Goal: Task Accomplishment & Management: Use online tool/utility

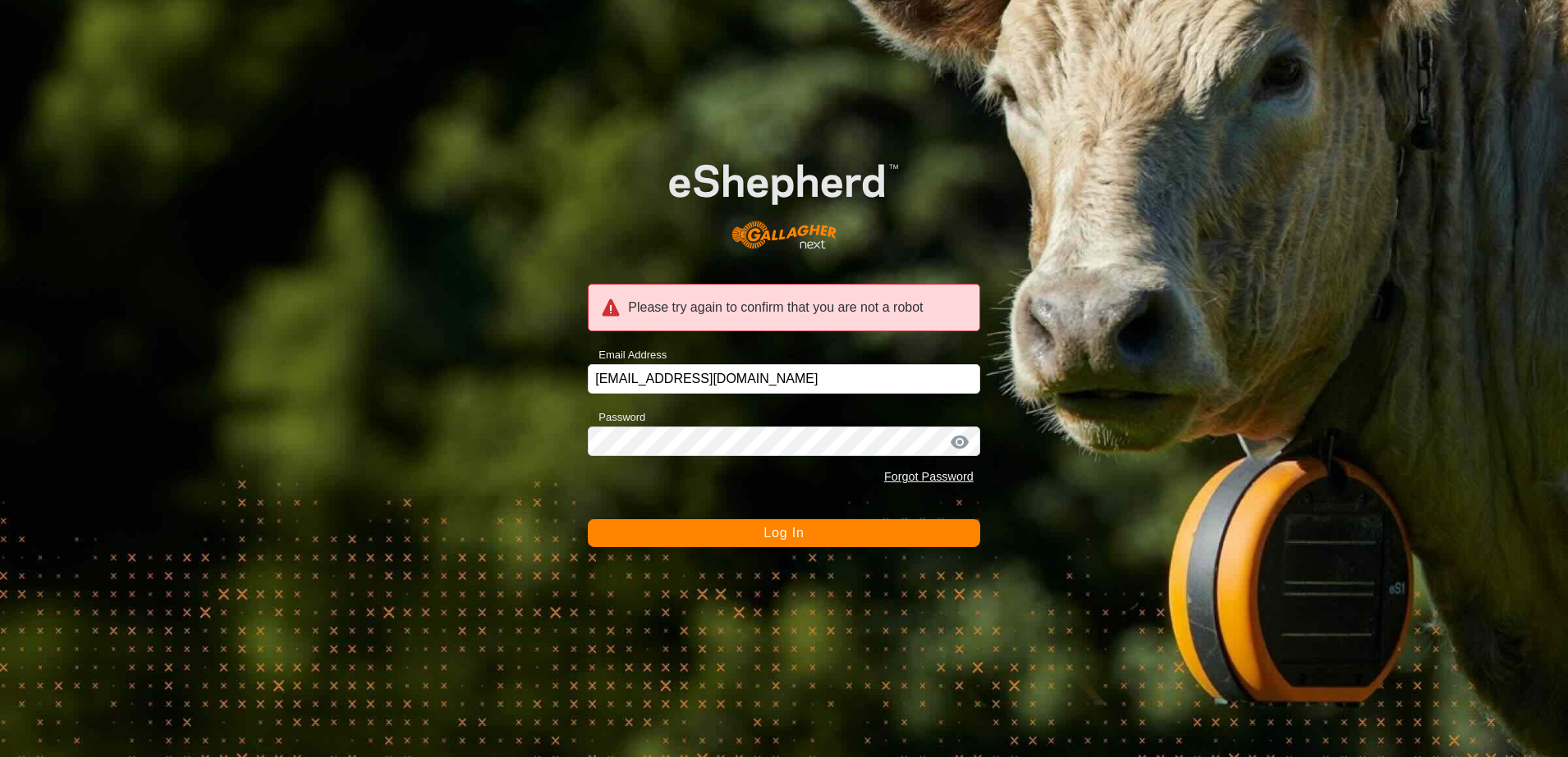
click at [490, 330] on div "Please try again to confirm that you are not a robot Email Address [EMAIL_ADDRE…" at bounding box center [784, 378] width 1568 height 757
click at [803, 525] on button "Log In" at bounding box center [784, 533] width 392 height 28
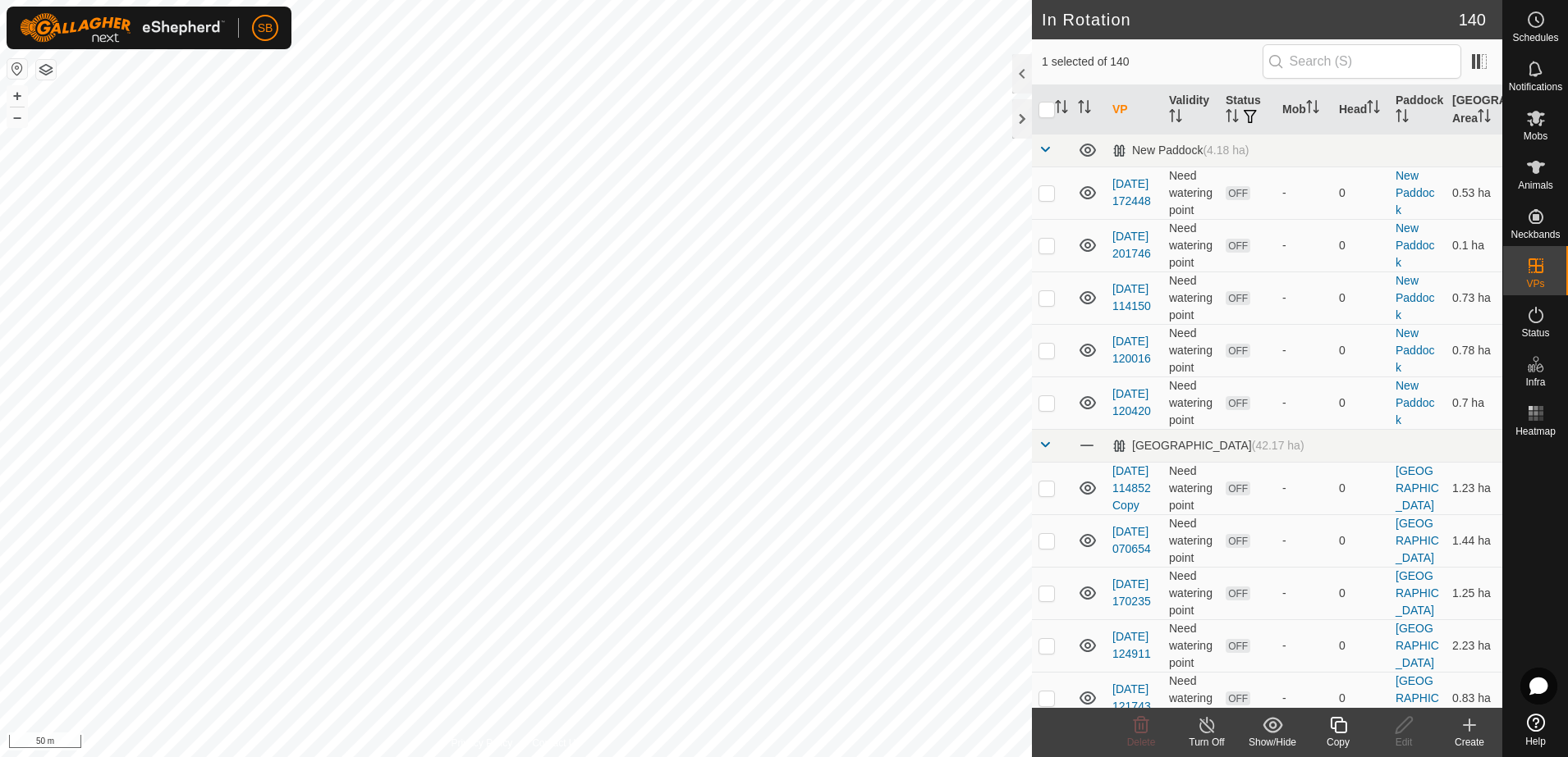
click at [1336, 736] on div "Copy" at bounding box center [1338, 743] width 66 height 15
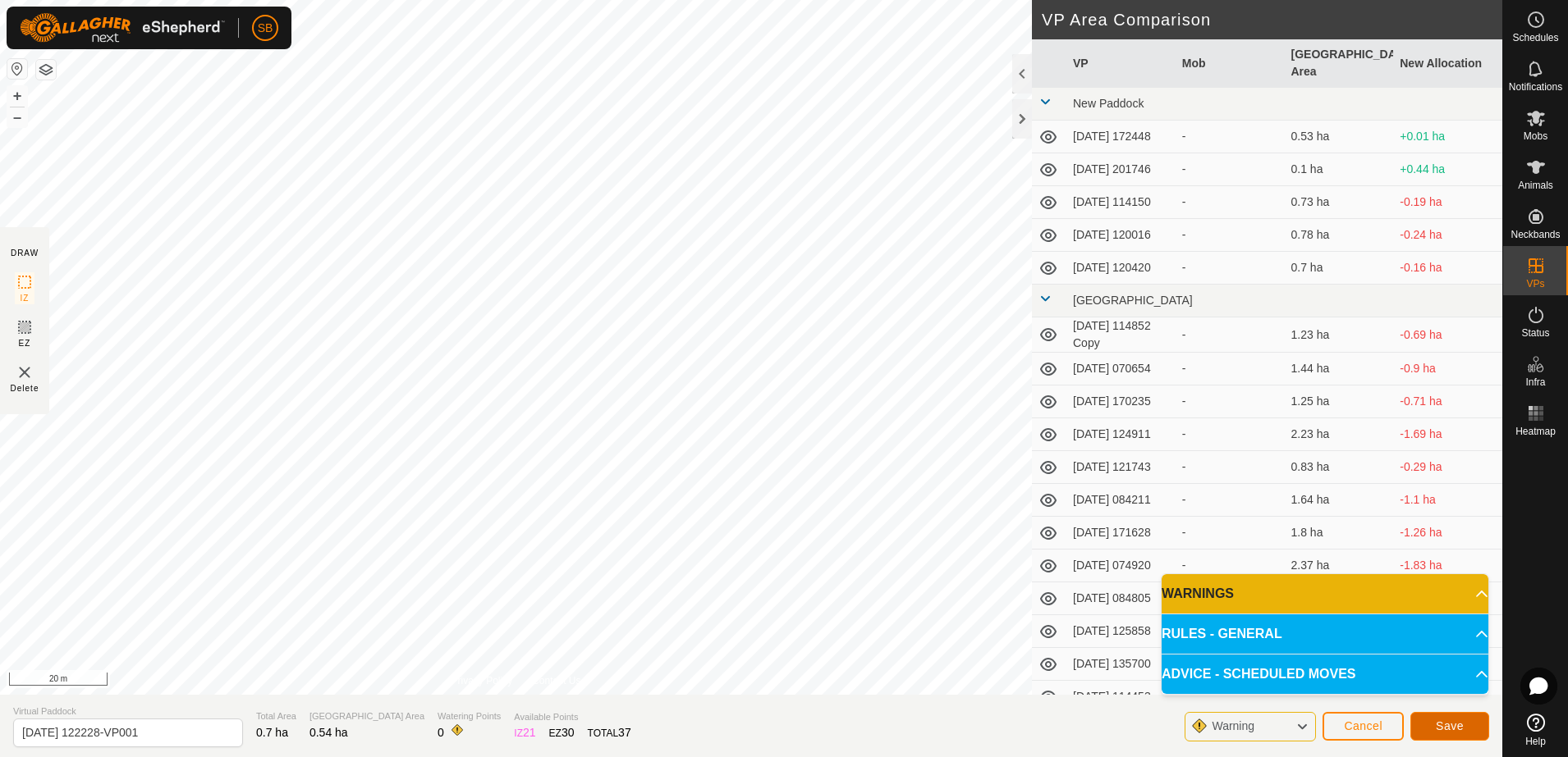
click at [1438, 723] on span "Save" at bounding box center [1449, 726] width 28 height 13
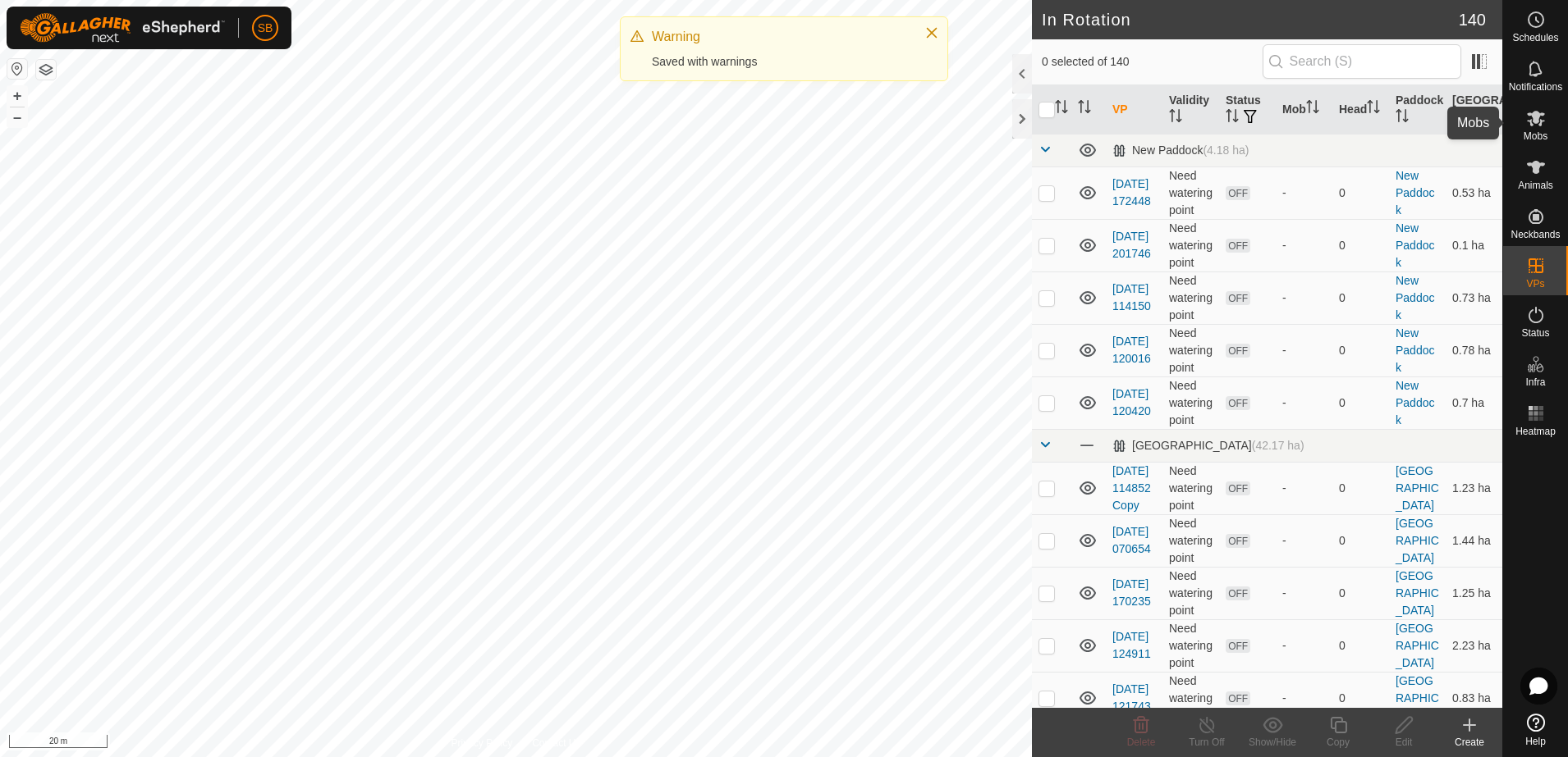
click at [1538, 126] on icon at bounding box center [1536, 118] width 20 height 20
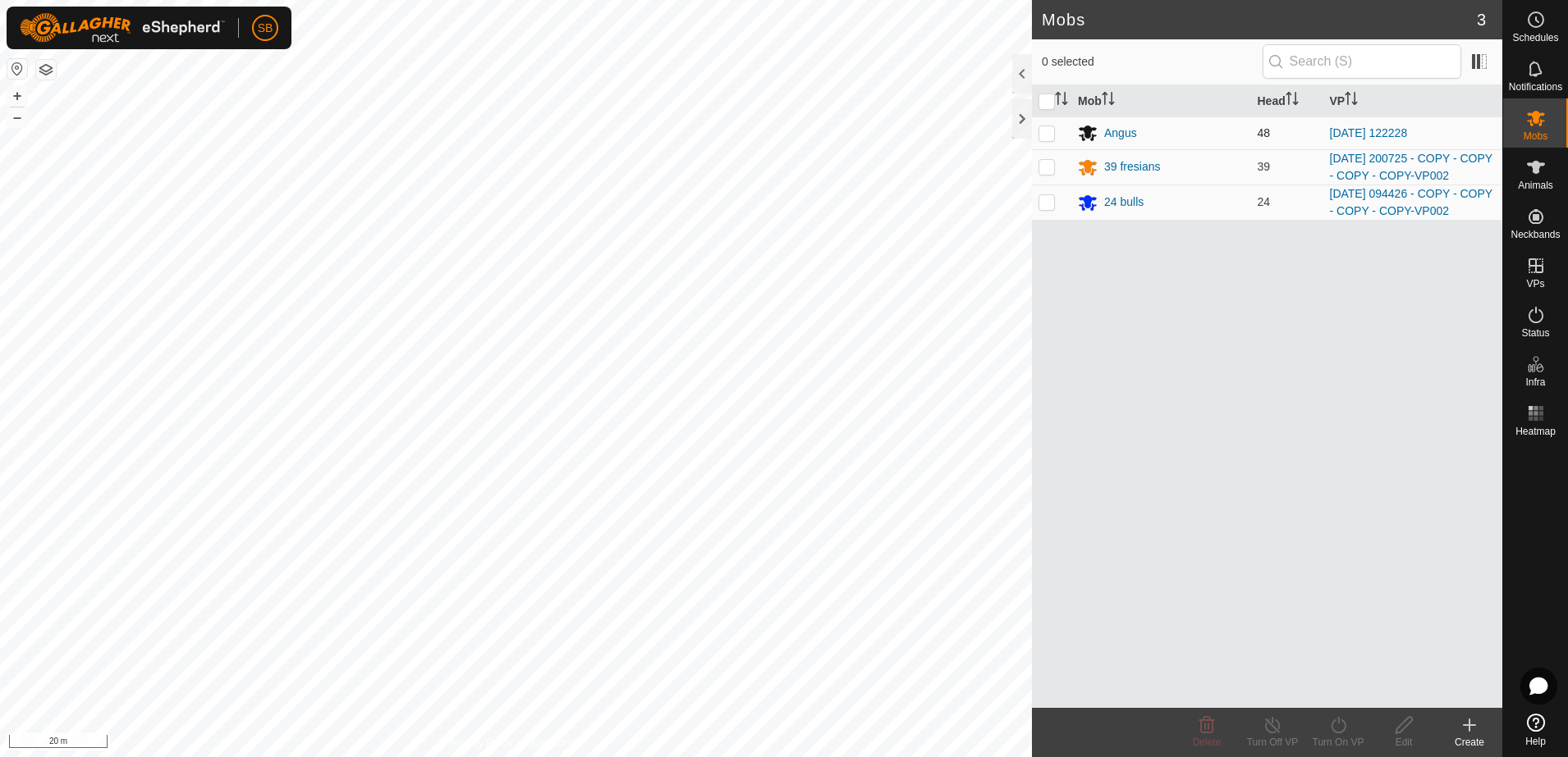
click at [1049, 128] on p-checkbox at bounding box center [1047, 133] width 16 height 13
checkbox input "true"
click at [1340, 730] on icon at bounding box center [1338, 725] width 20 height 20
click at [1345, 693] on link "Now" at bounding box center [1387, 689] width 162 height 33
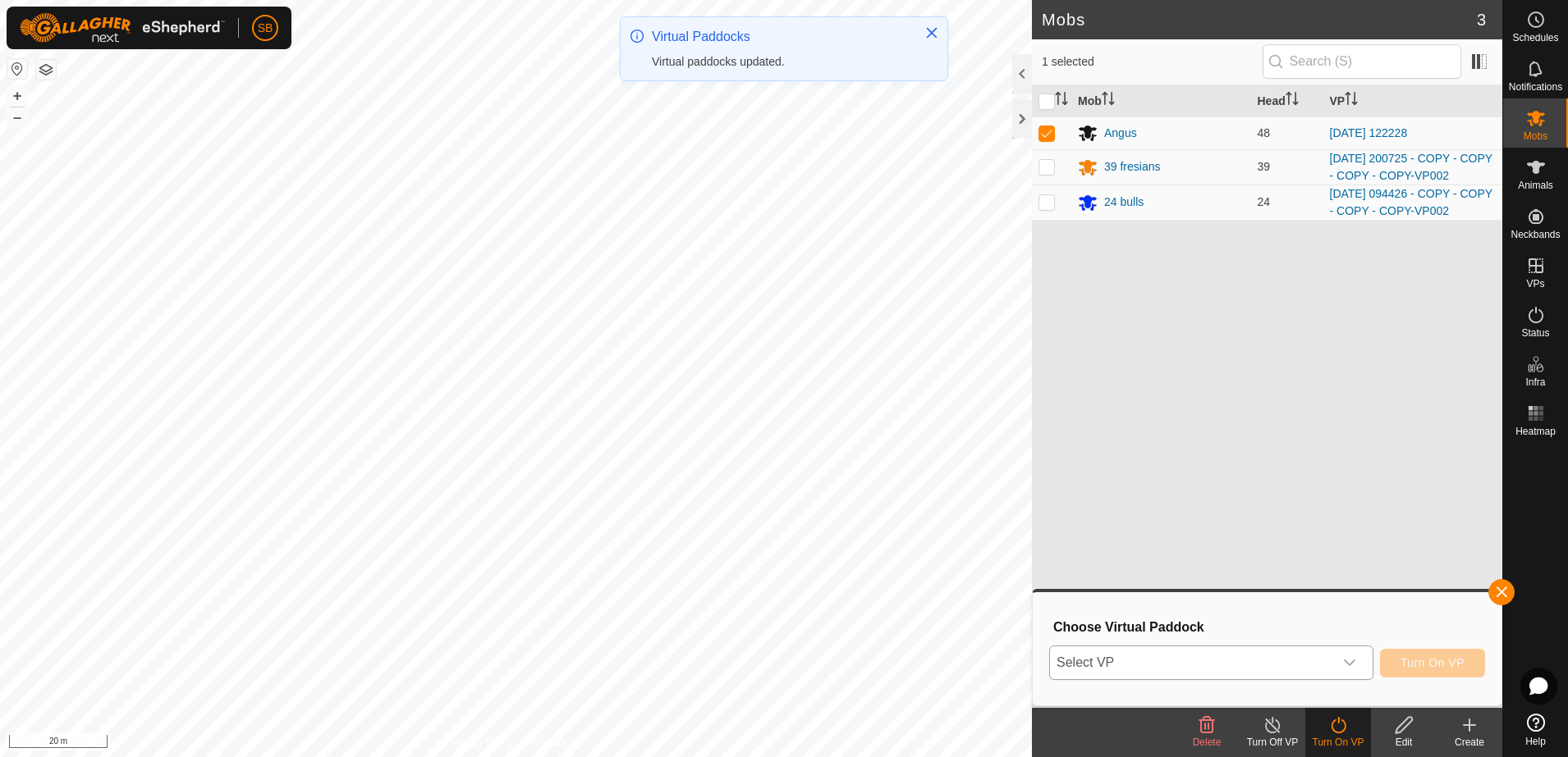
click at [1335, 668] on div "dropdown trigger" at bounding box center [1349, 663] width 33 height 33
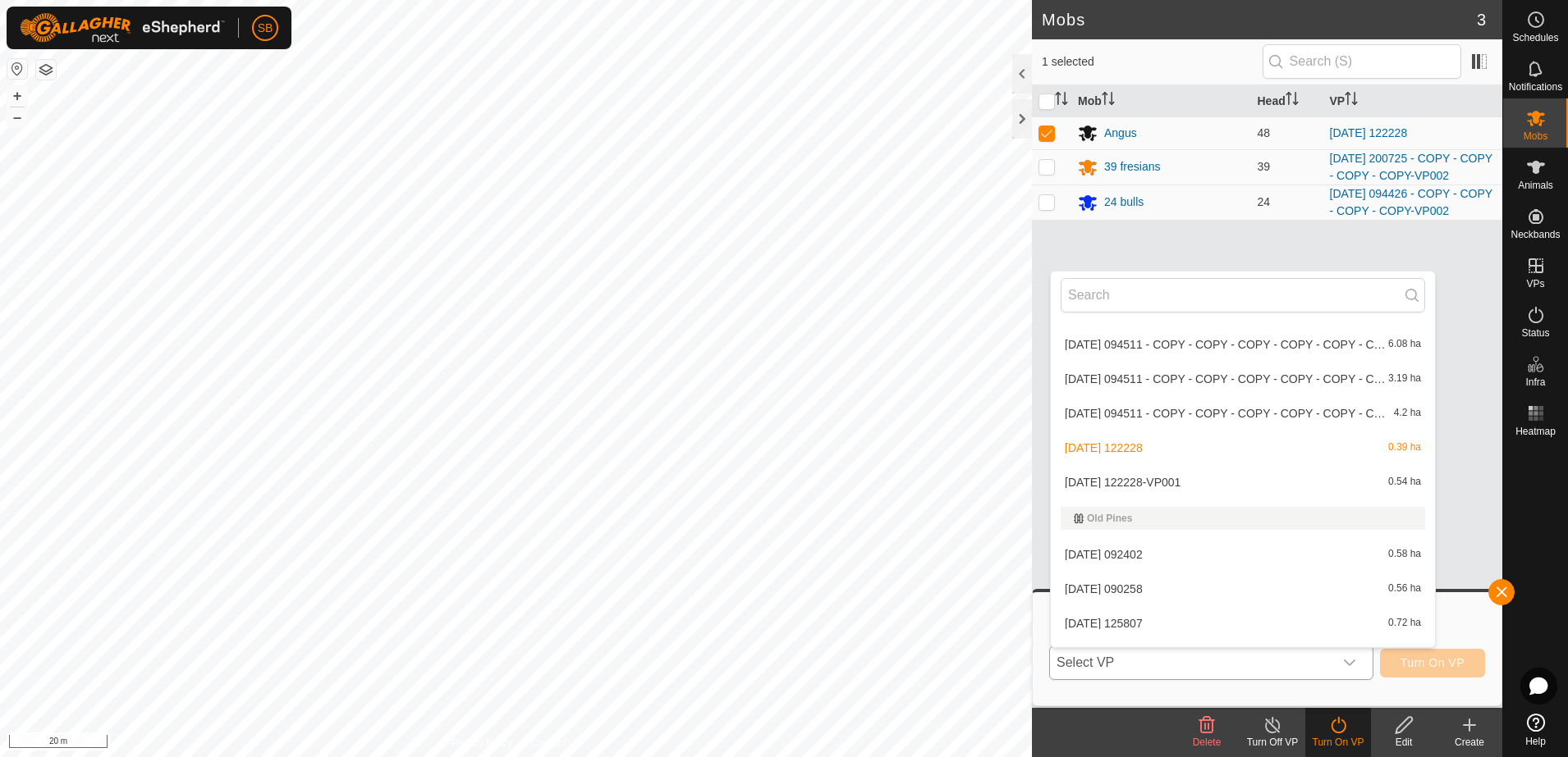
scroll to position [2894, 0]
click at [1237, 487] on li "[DATE] 122228-VP001 0.54 ha" at bounding box center [1242, 481] width 384 height 33
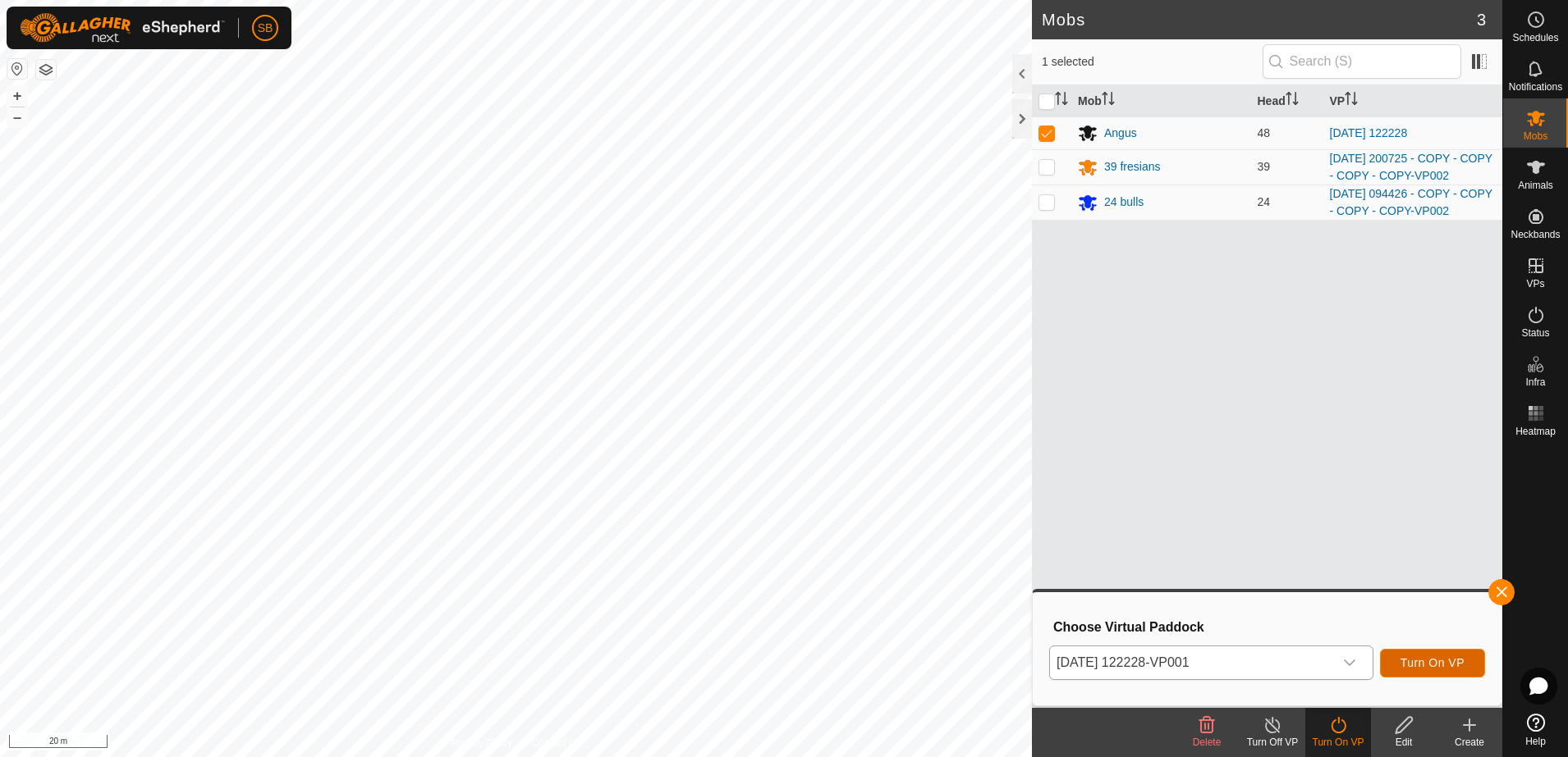
click at [1428, 662] on span "Turn On VP" at bounding box center [1433, 663] width 64 height 13
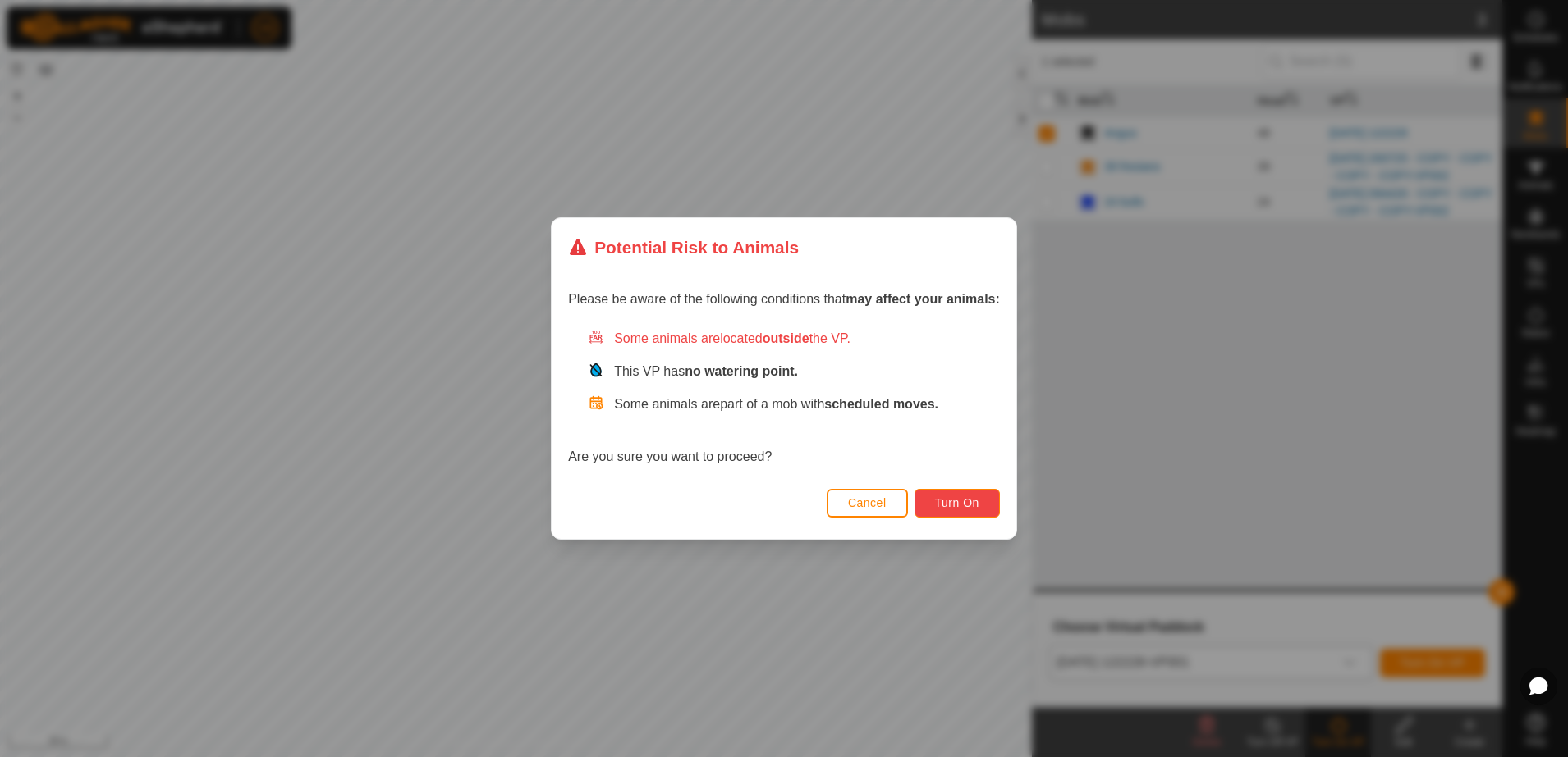
click at [952, 504] on span "Turn On" at bounding box center [957, 502] width 45 height 13
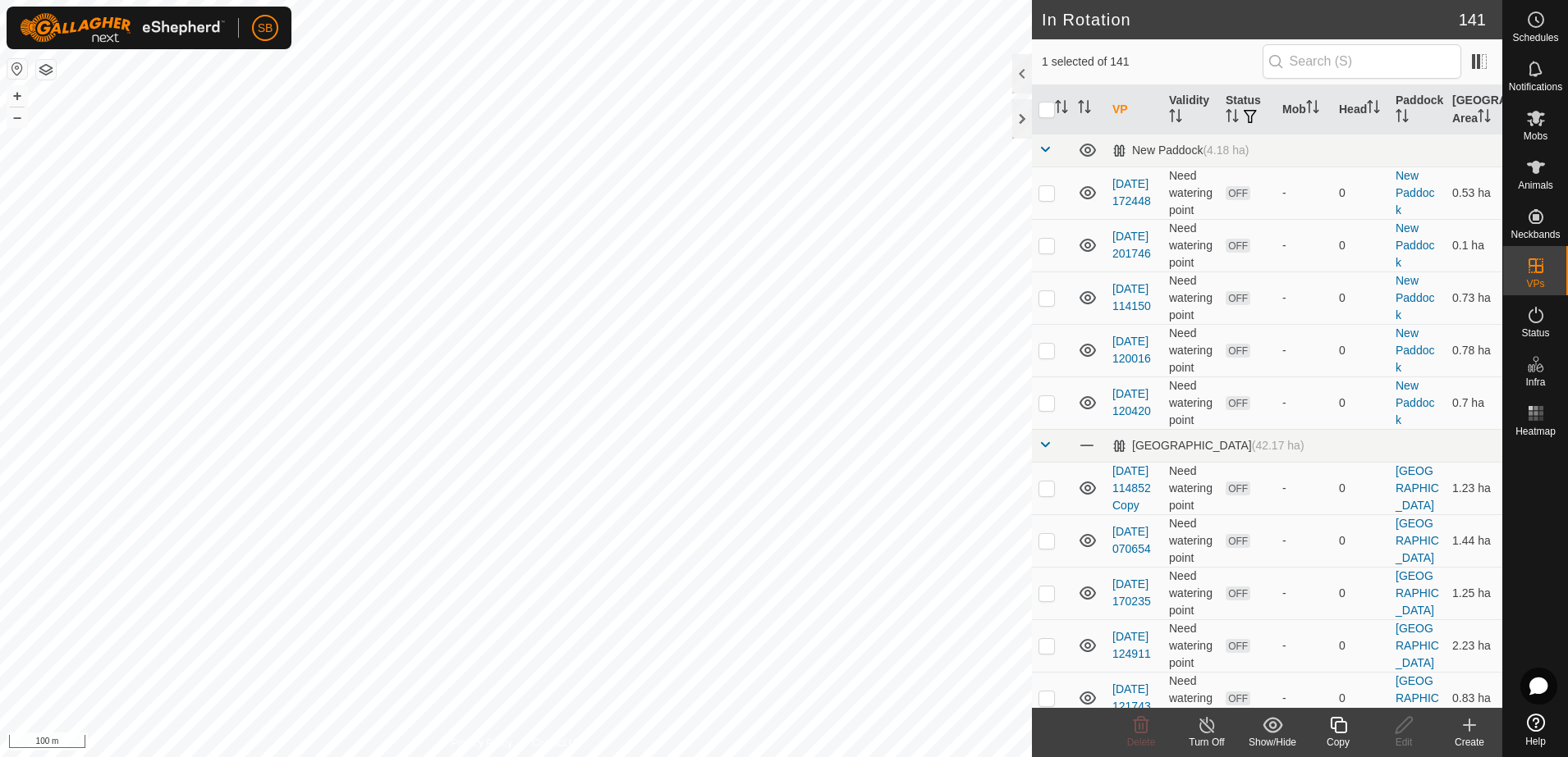
click at [1328, 726] on icon at bounding box center [1338, 725] width 20 height 20
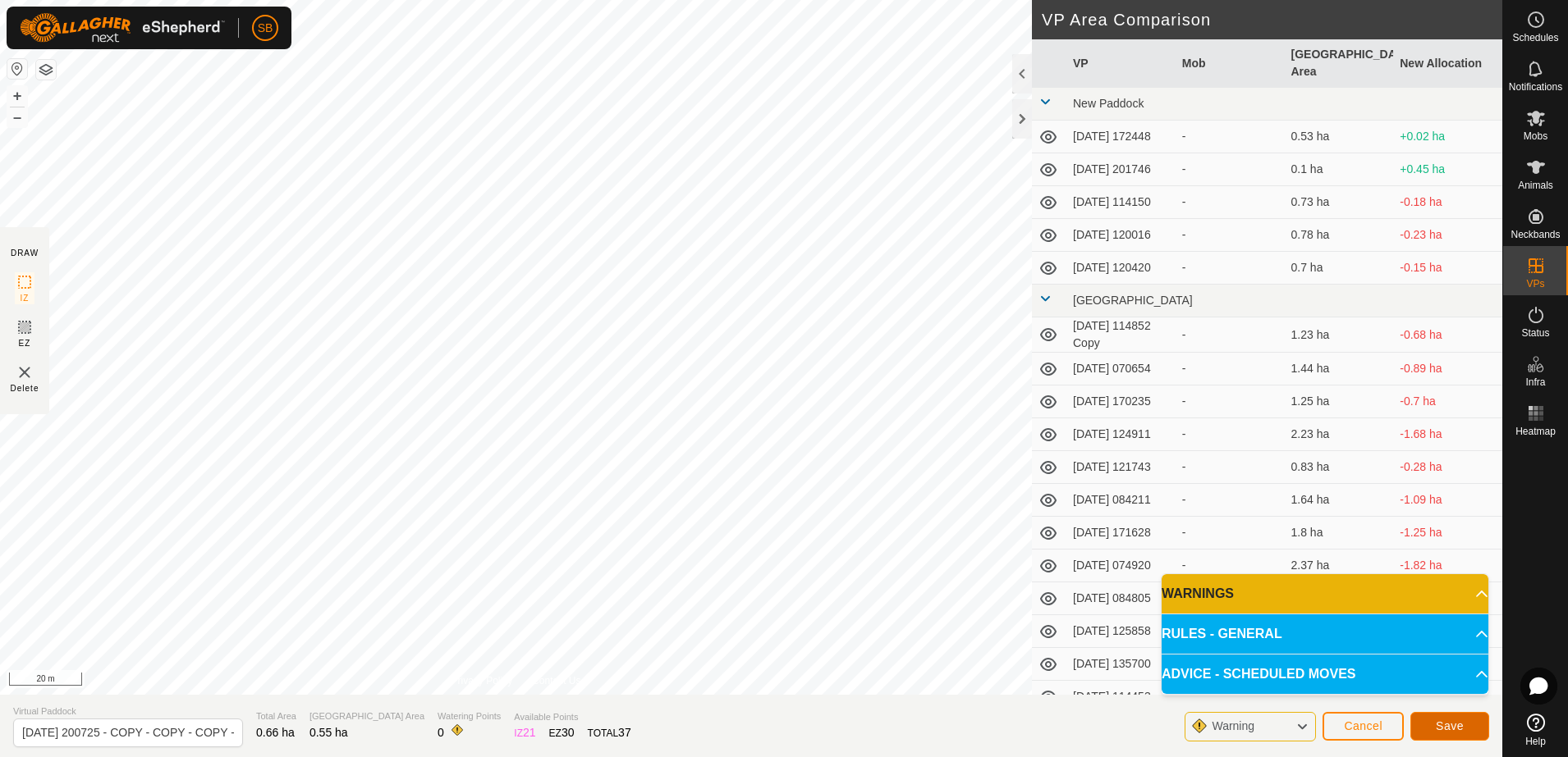
click at [1456, 724] on span "Save" at bounding box center [1449, 726] width 28 height 13
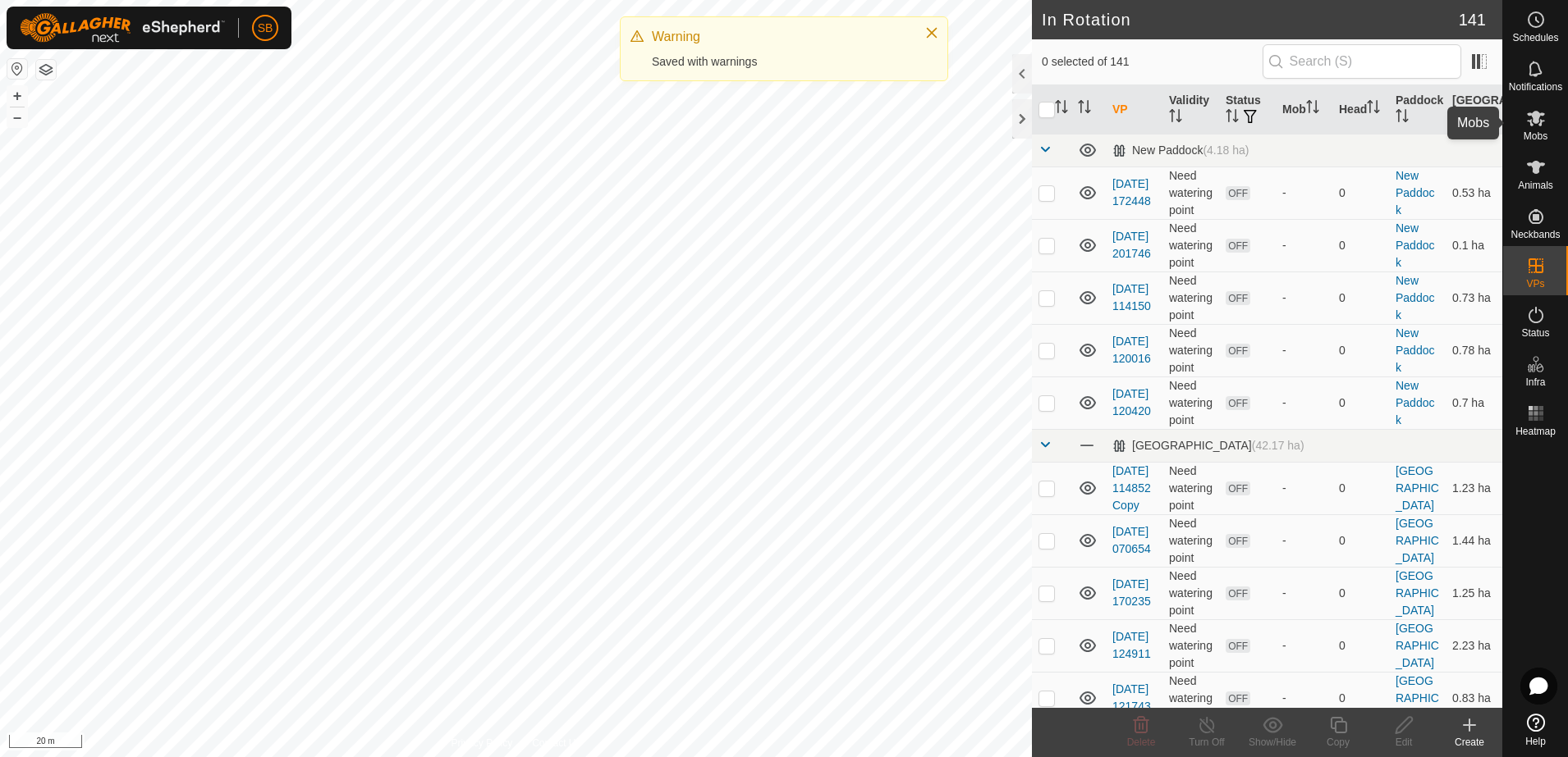
click at [1530, 139] on span "Mobs" at bounding box center [1535, 135] width 24 height 10
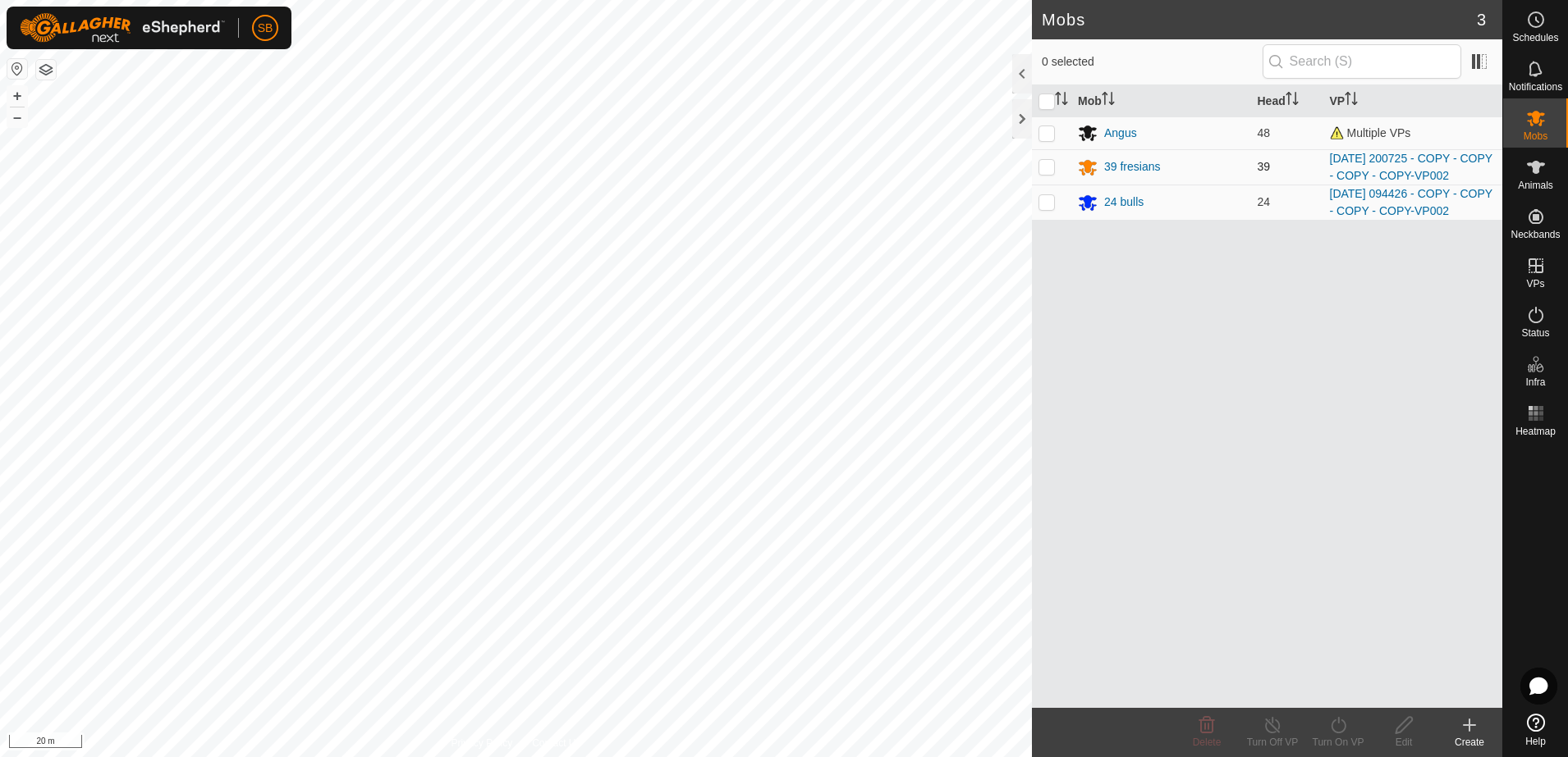
click at [1040, 161] on p-checkbox at bounding box center [1047, 167] width 16 height 13
checkbox input "true"
click at [1338, 721] on icon at bounding box center [1338, 725] width 15 height 16
click at [1339, 684] on link "Now" at bounding box center [1387, 689] width 162 height 33
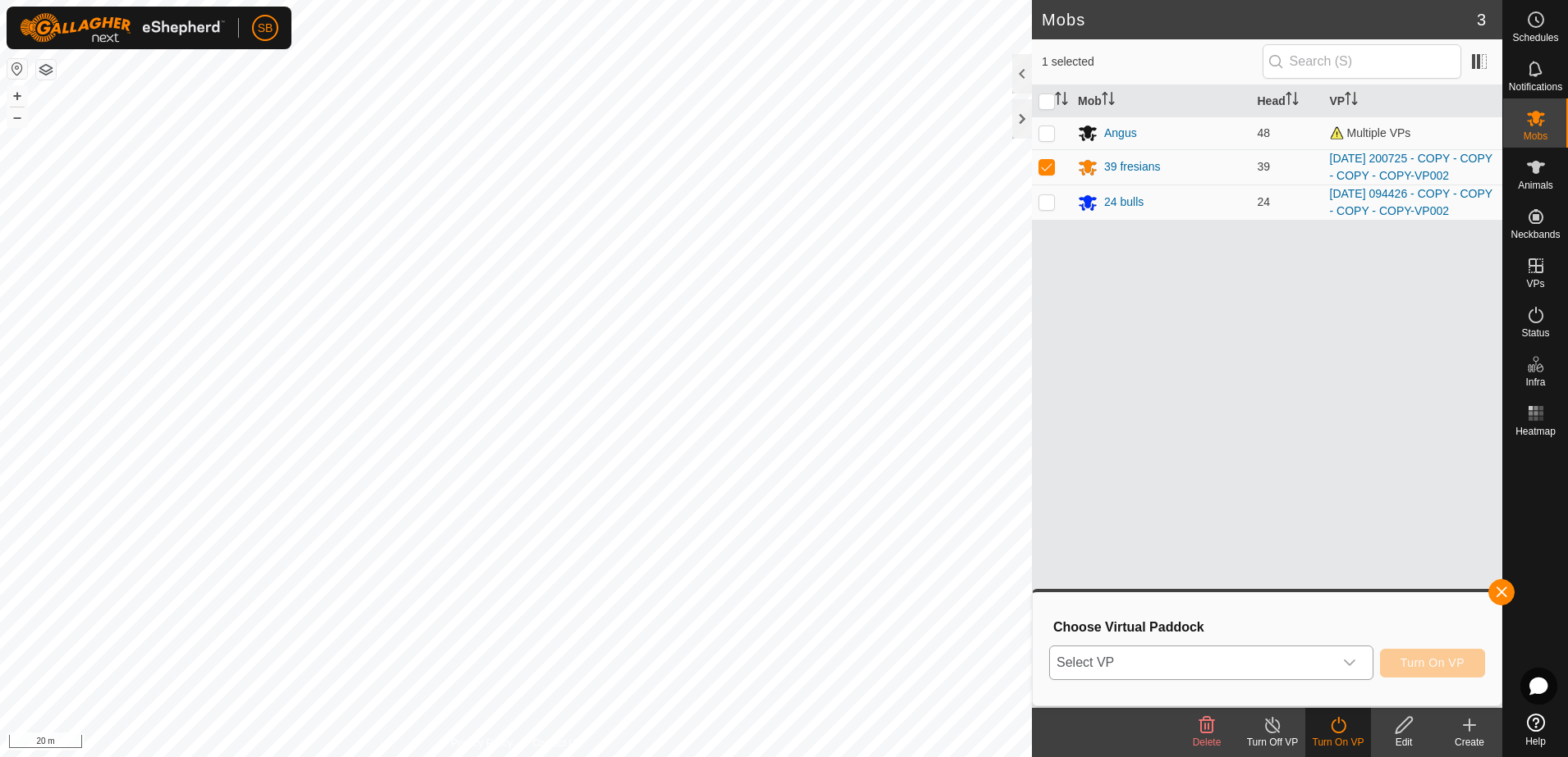
click at [1352, 658] on icon "dropdown trigger" at bounding box center [1349, 663] width 13 height 13
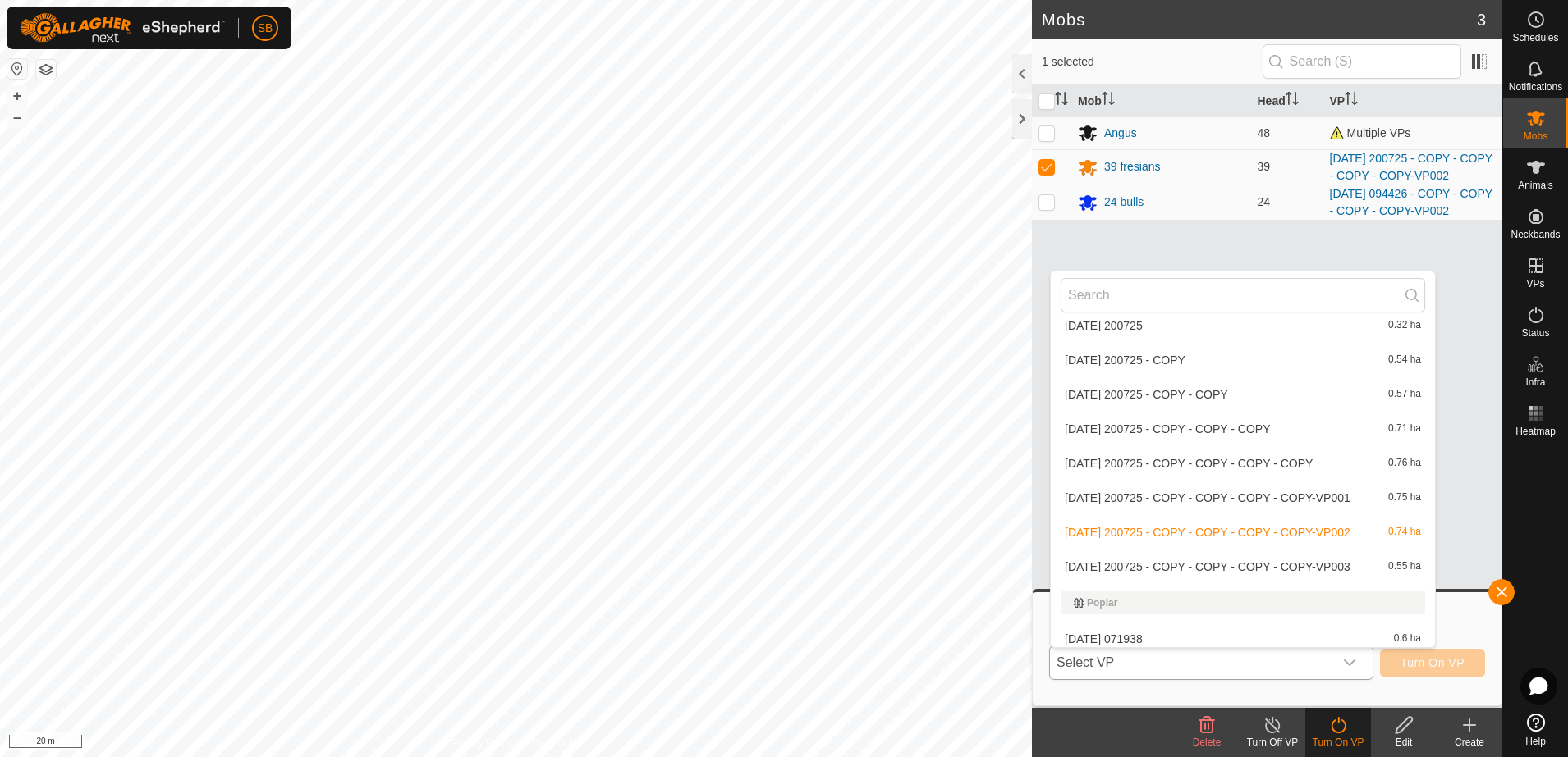
scroll to position [3725, 0]
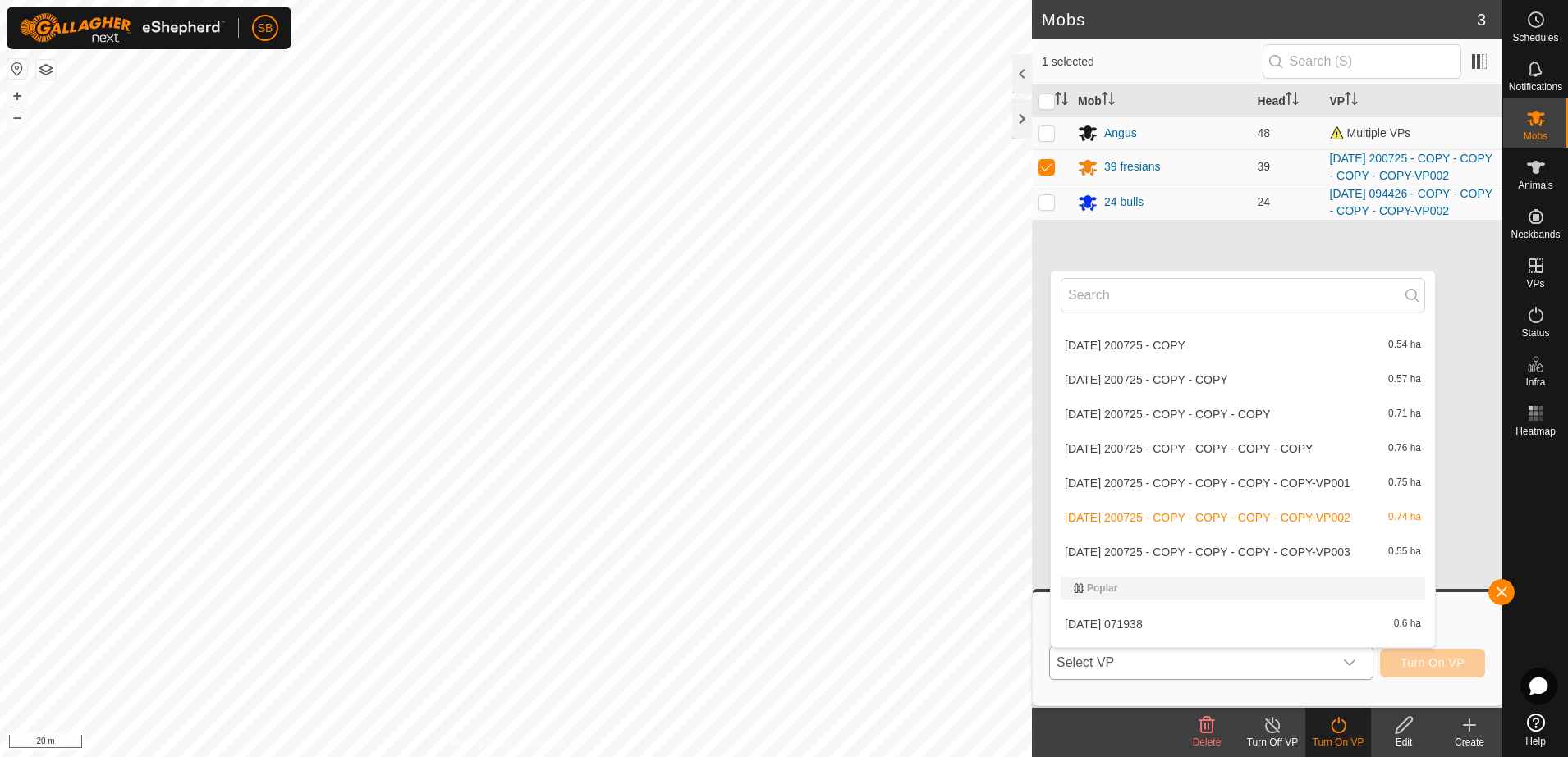
click at [1282, 548] on li "[DATE] 200725 - COPY - COPY - COPY - COPY-VP003 0.55 ha" at bounding box center [1242, 552] width 384 height 33
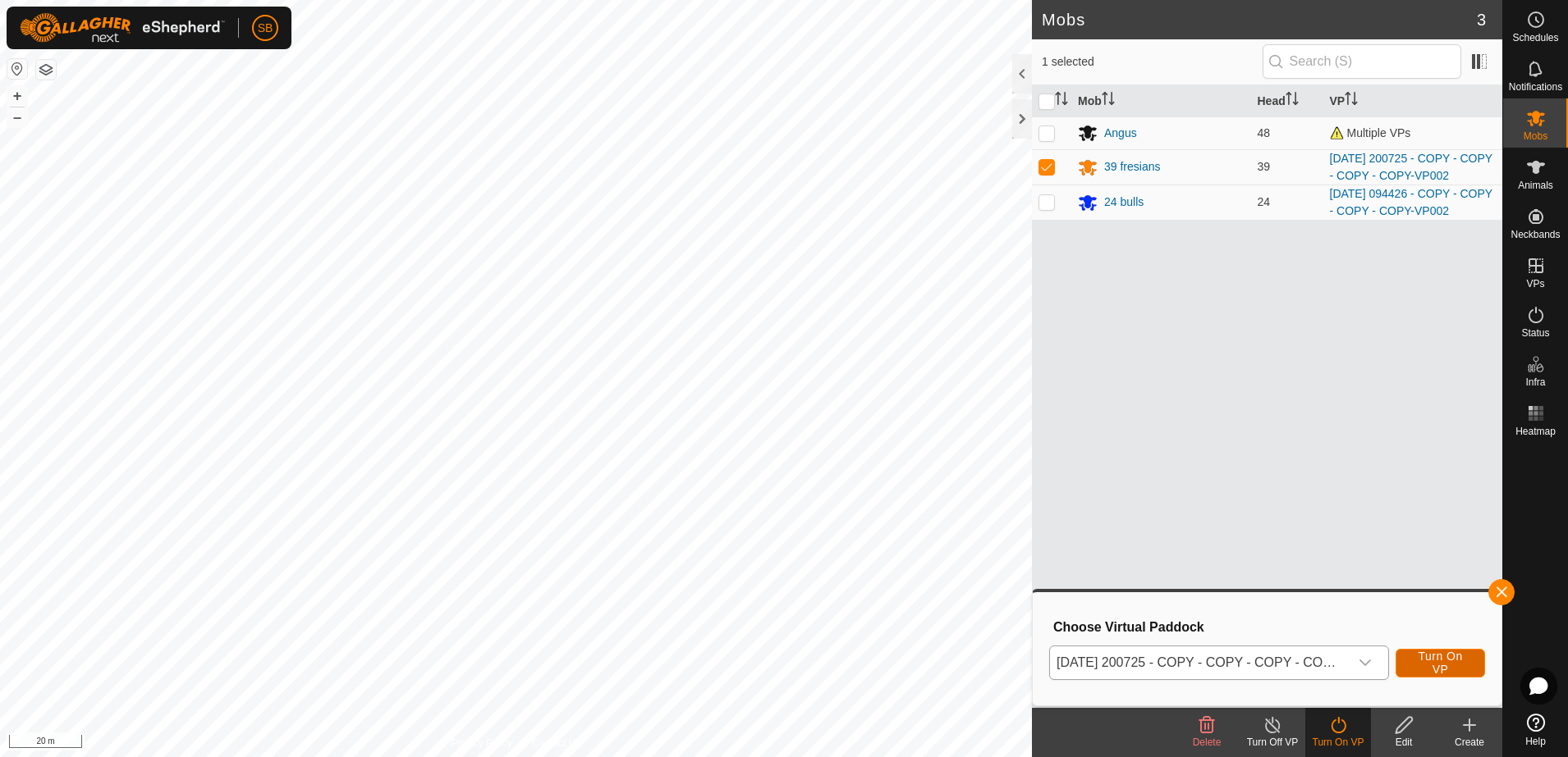
click at [1423, 661] on span "Turn On VP" at bounding box center [1440, 663] width 48 height 26
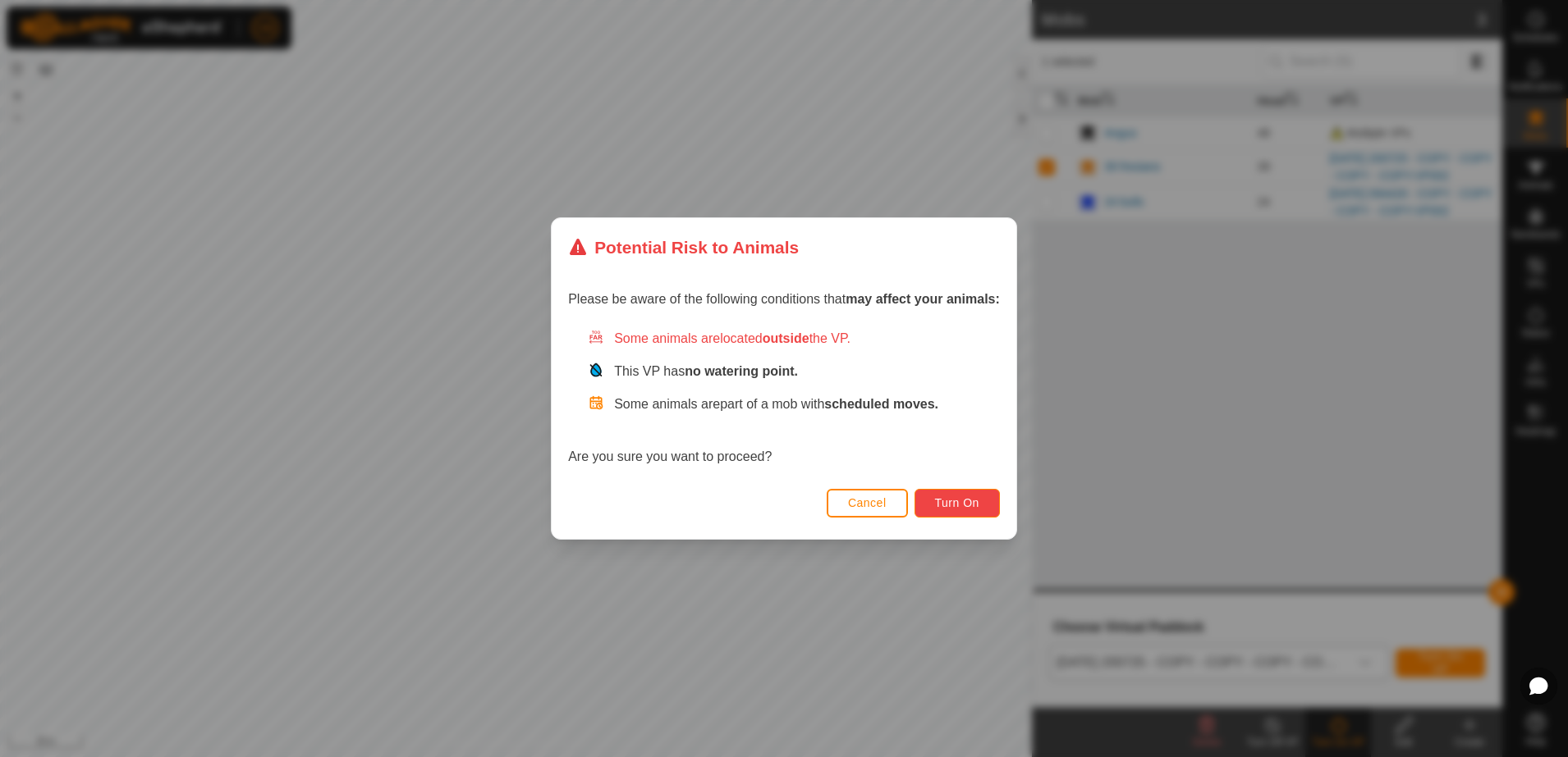
click at [957, 514] on button "Turn On" at bounding box center [957, 503] width 86 height 28
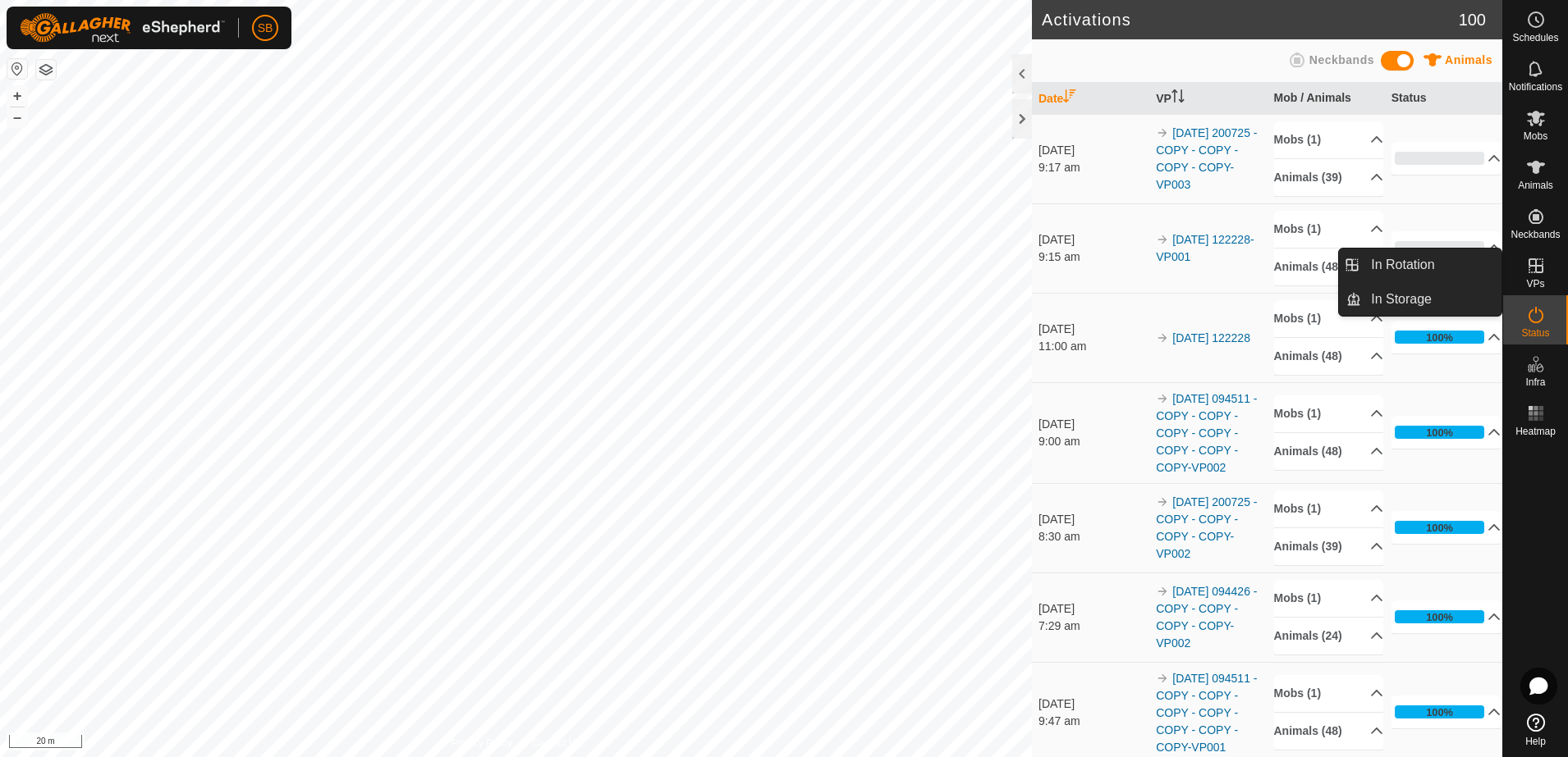
click at [1536, 276] on es-virtualpaddocks-svg-icon at bounding box center [1535, 265] width 29 height 26
click at [1425, 269] on link "In Rotation" at bounding box center [1432, 265] width 141 height 33
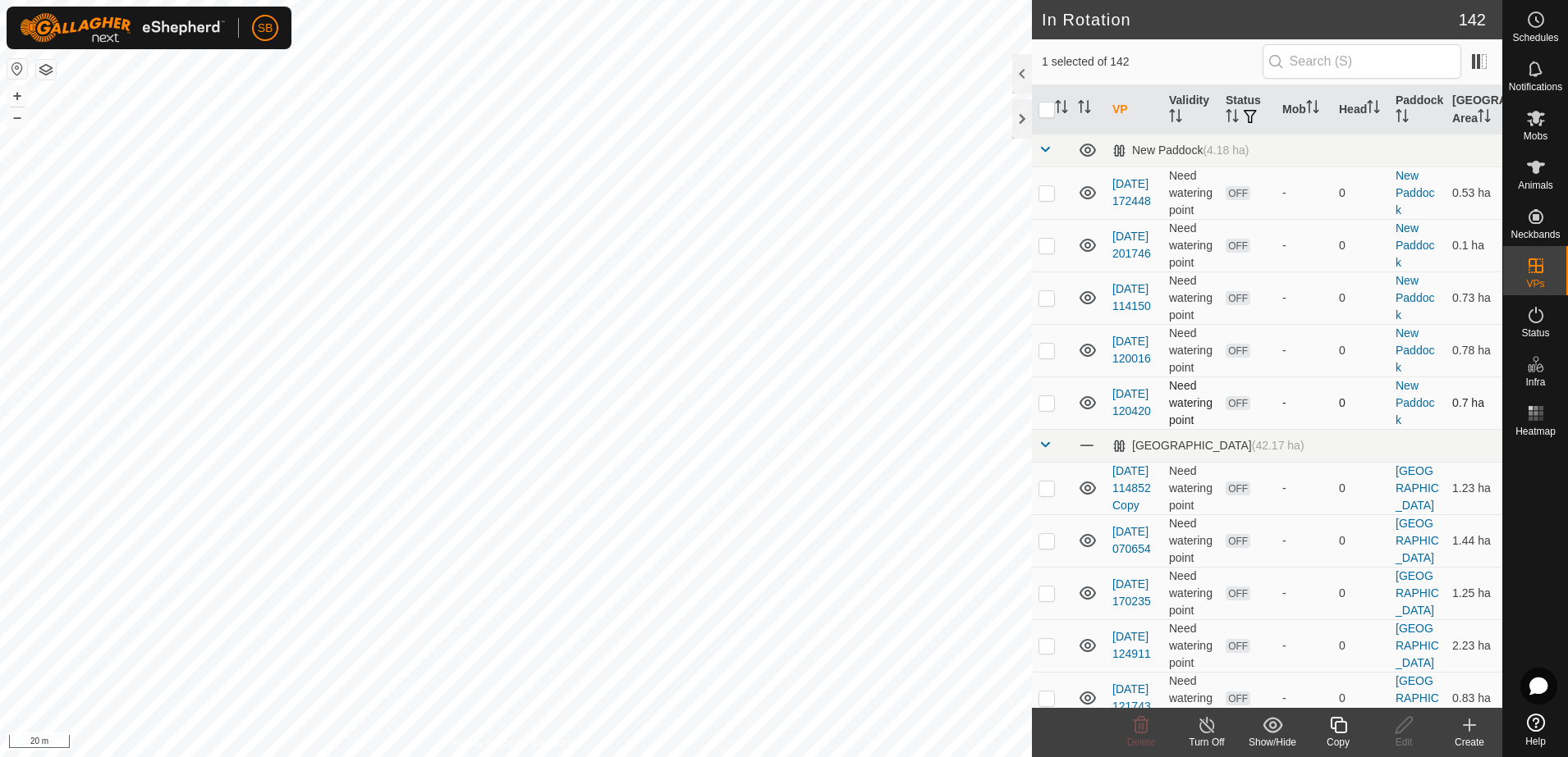
checkbox input "false"
checkbox input "true"
click at [1336, 722] on icon at bounding box center [1338, 725] width 16 height 16
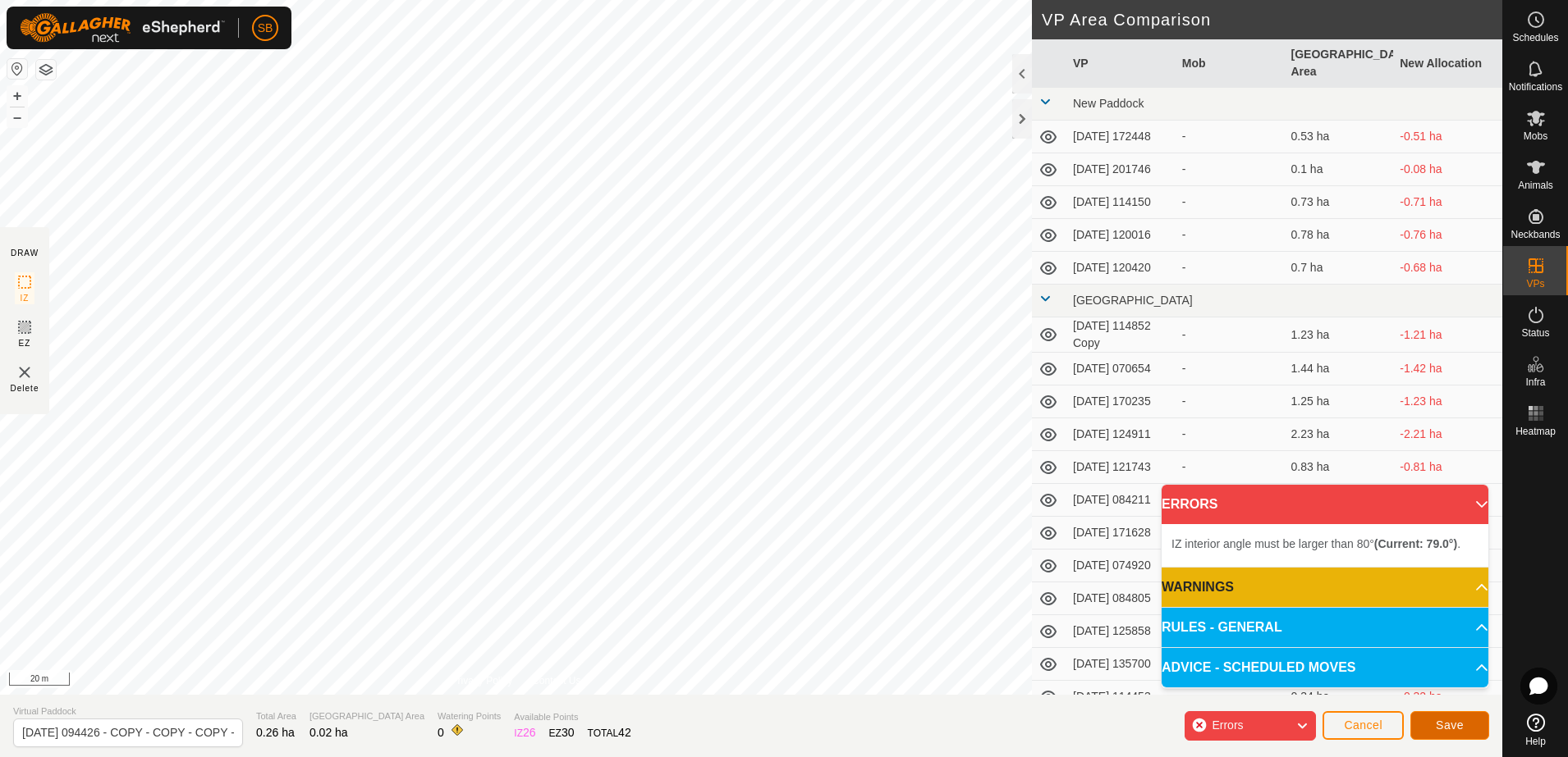
click at [1466, 719] on button "Save" at bounding box center [1450, 726] width 78 height 28
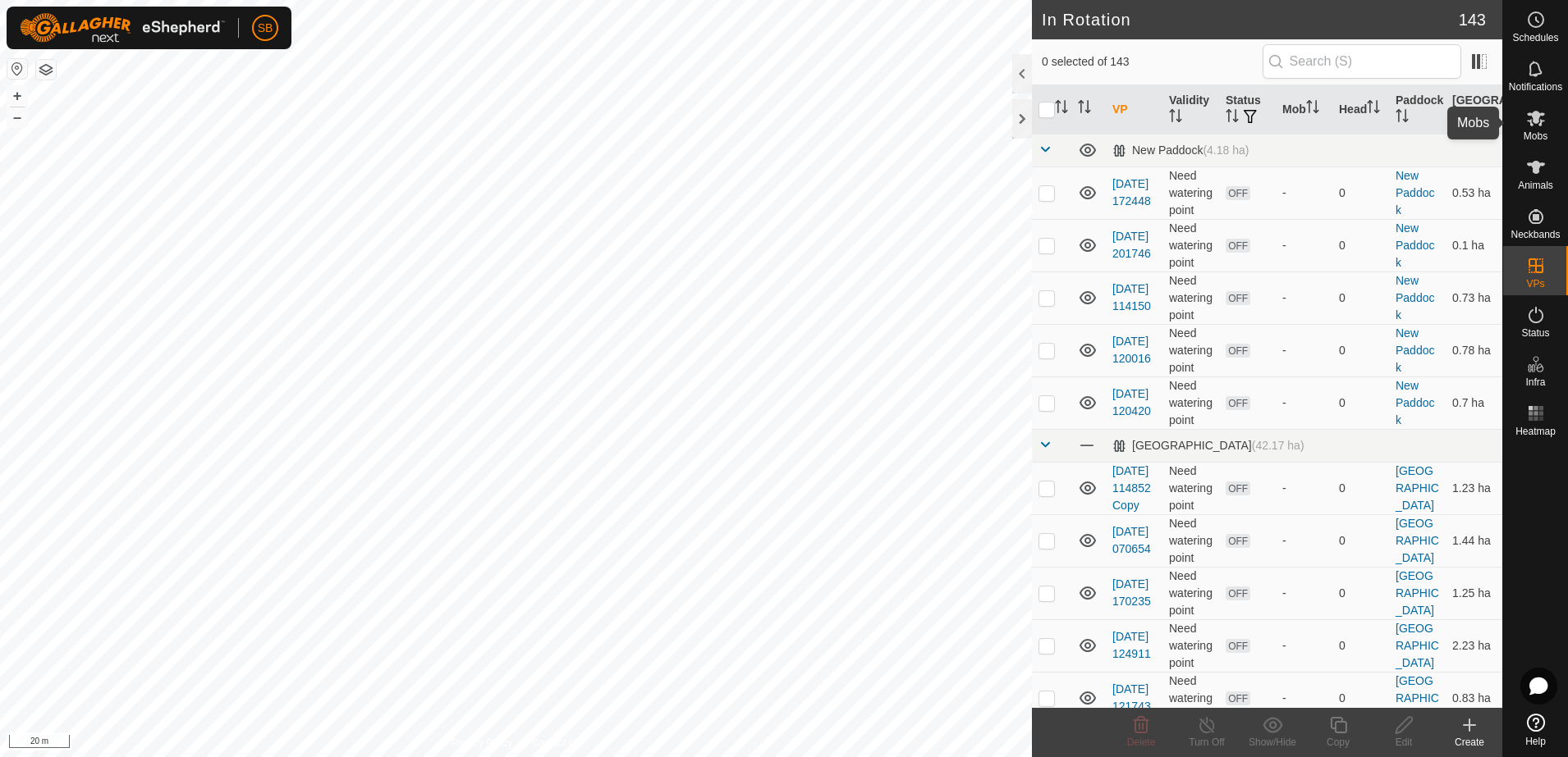
click at [1533, 131] on span "Mobs" at bounding box center [1535, 135] width 24 height 10
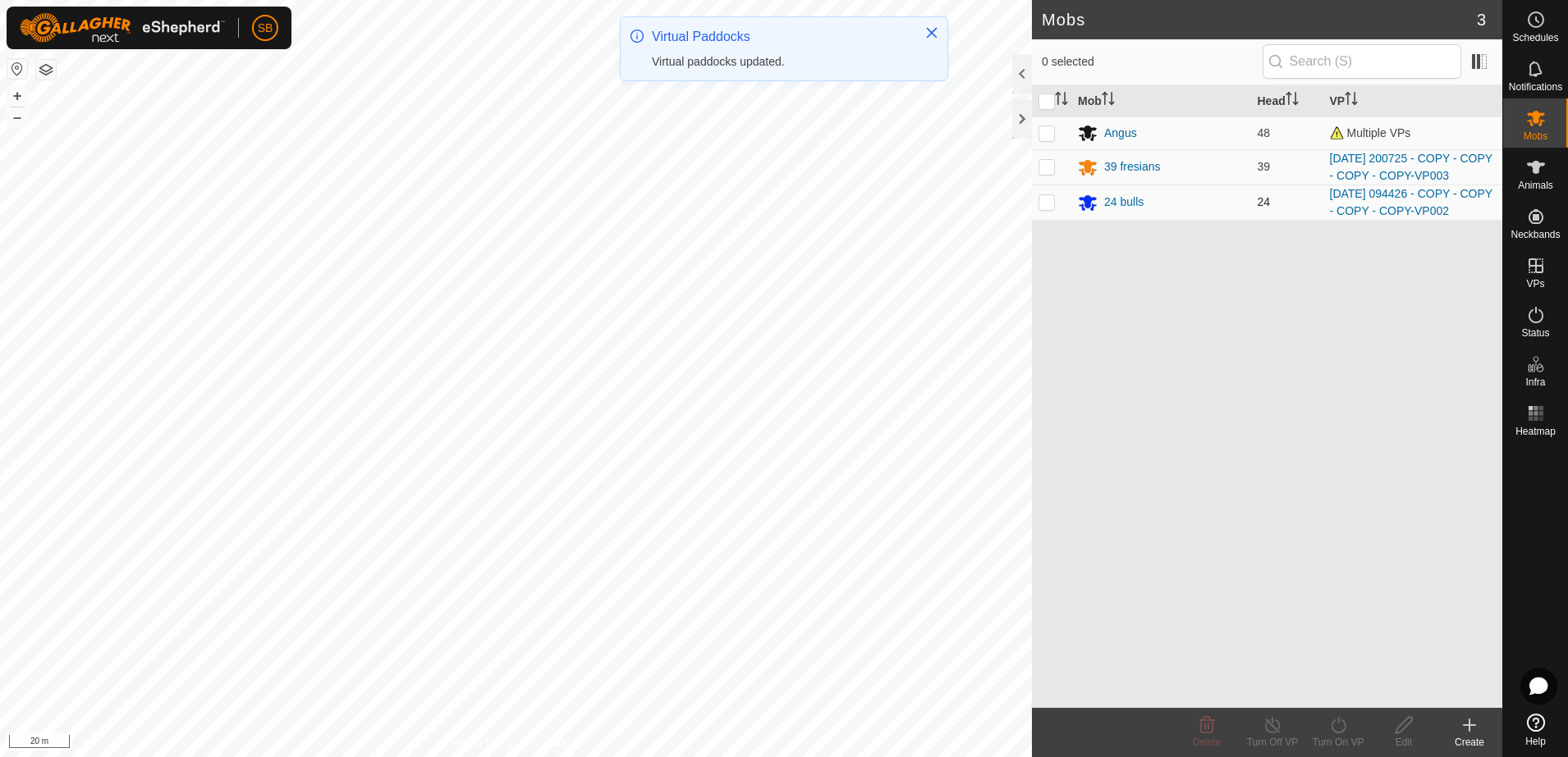
click at [1043, 204] on p-checkbox at bounding box center [1047, 201] width 16 height 13
checkbox input "true"
click at [1340, 729] on icon at bounding box center [1338, 725] width 20 height 20
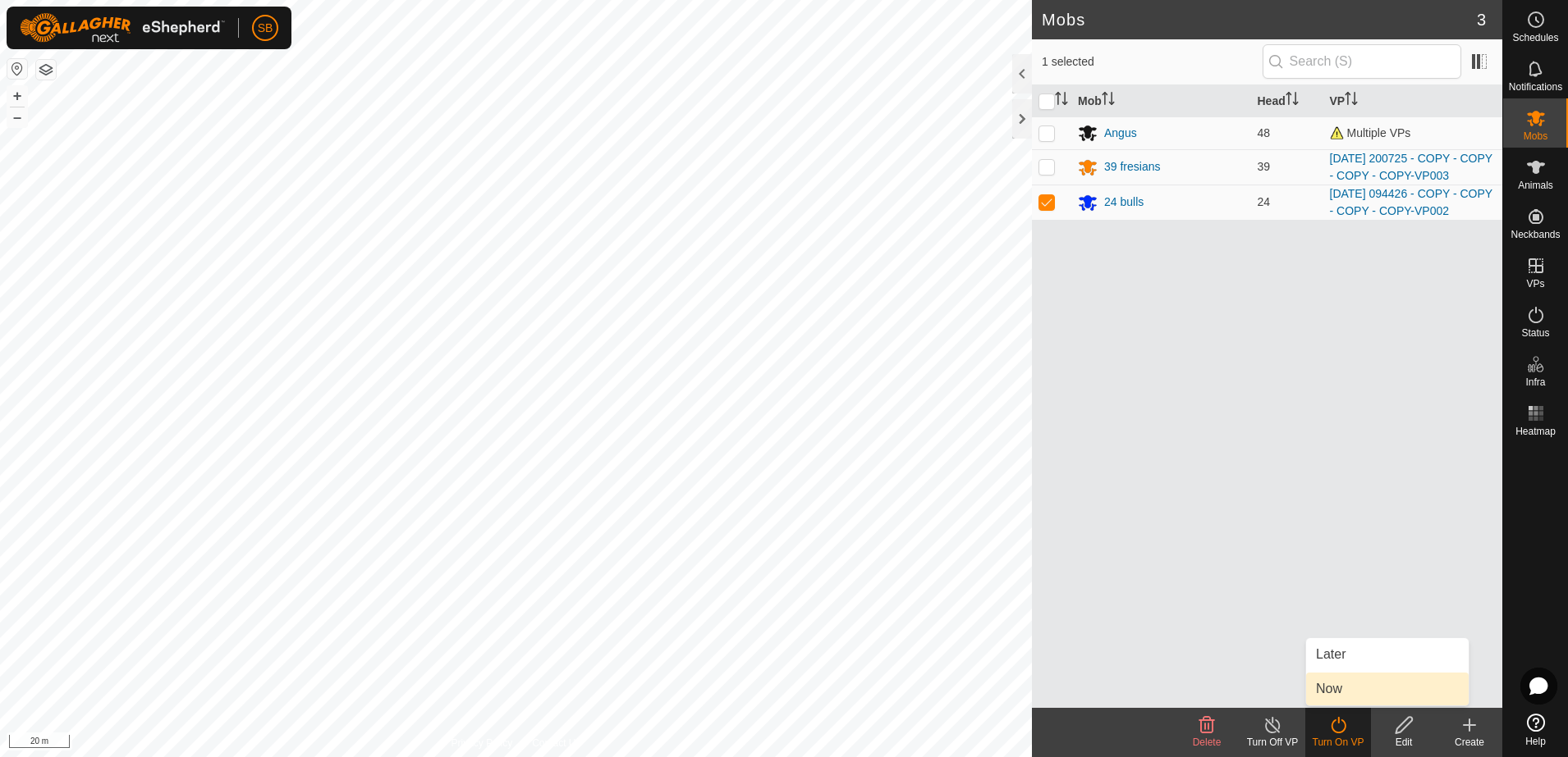
click at [1337, 690] on link "Now" at bounding box center [1387, 689] width 162 height 33
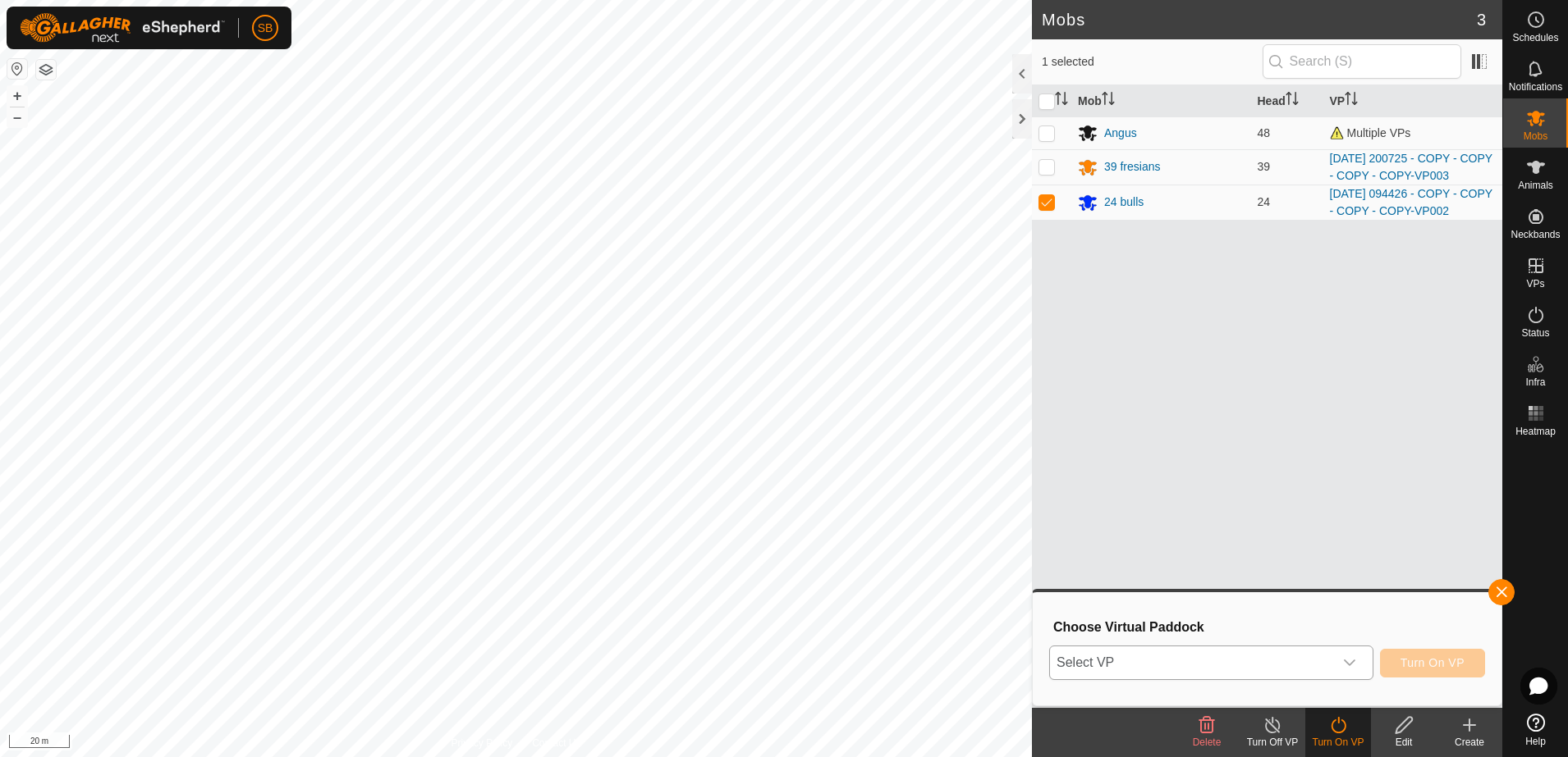
click at [1356, 669] on icon "dropdown trigger" at bounding box center [1349, 663] width 13 height 13
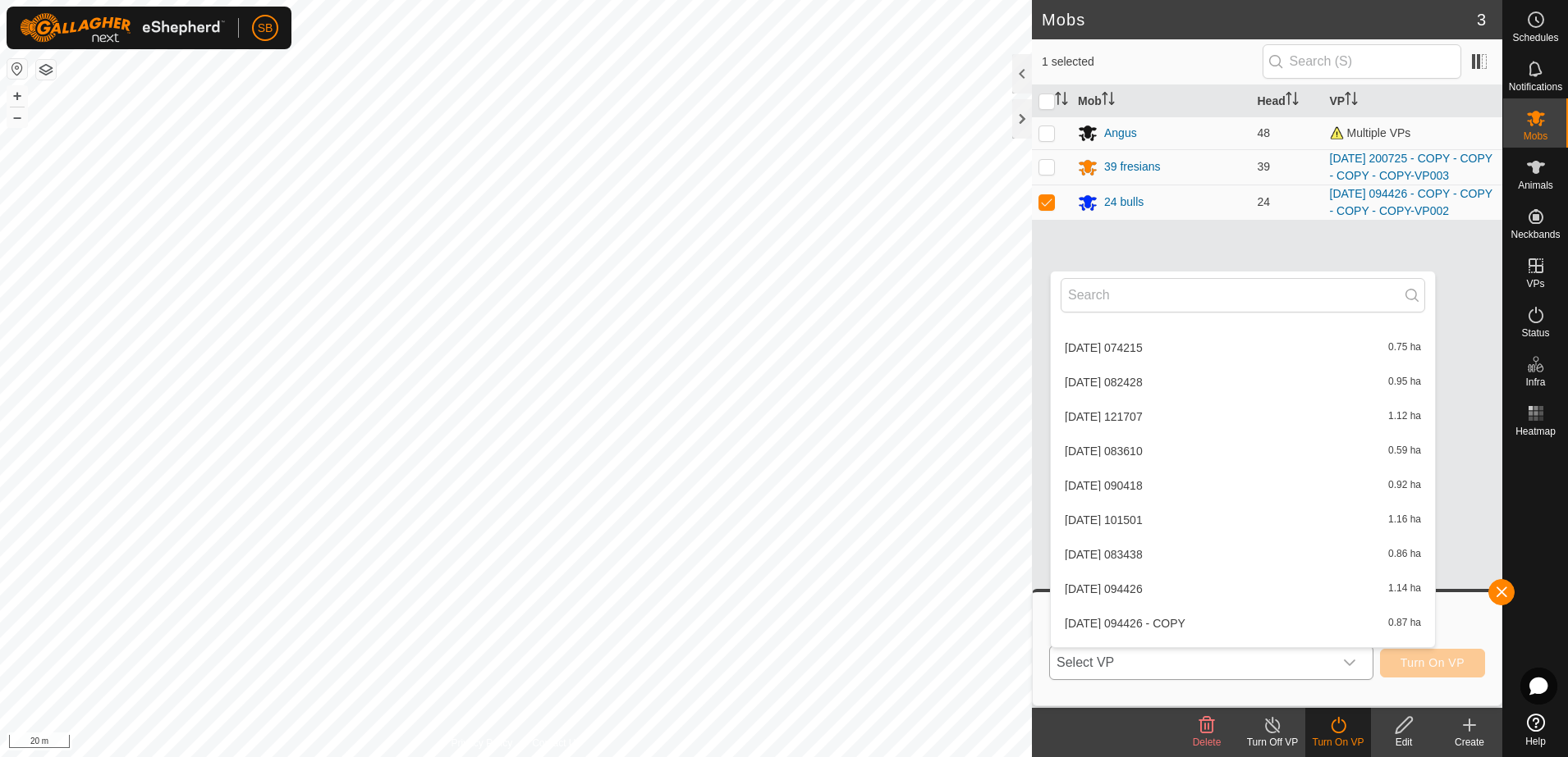
scroll to position [4863, 0]
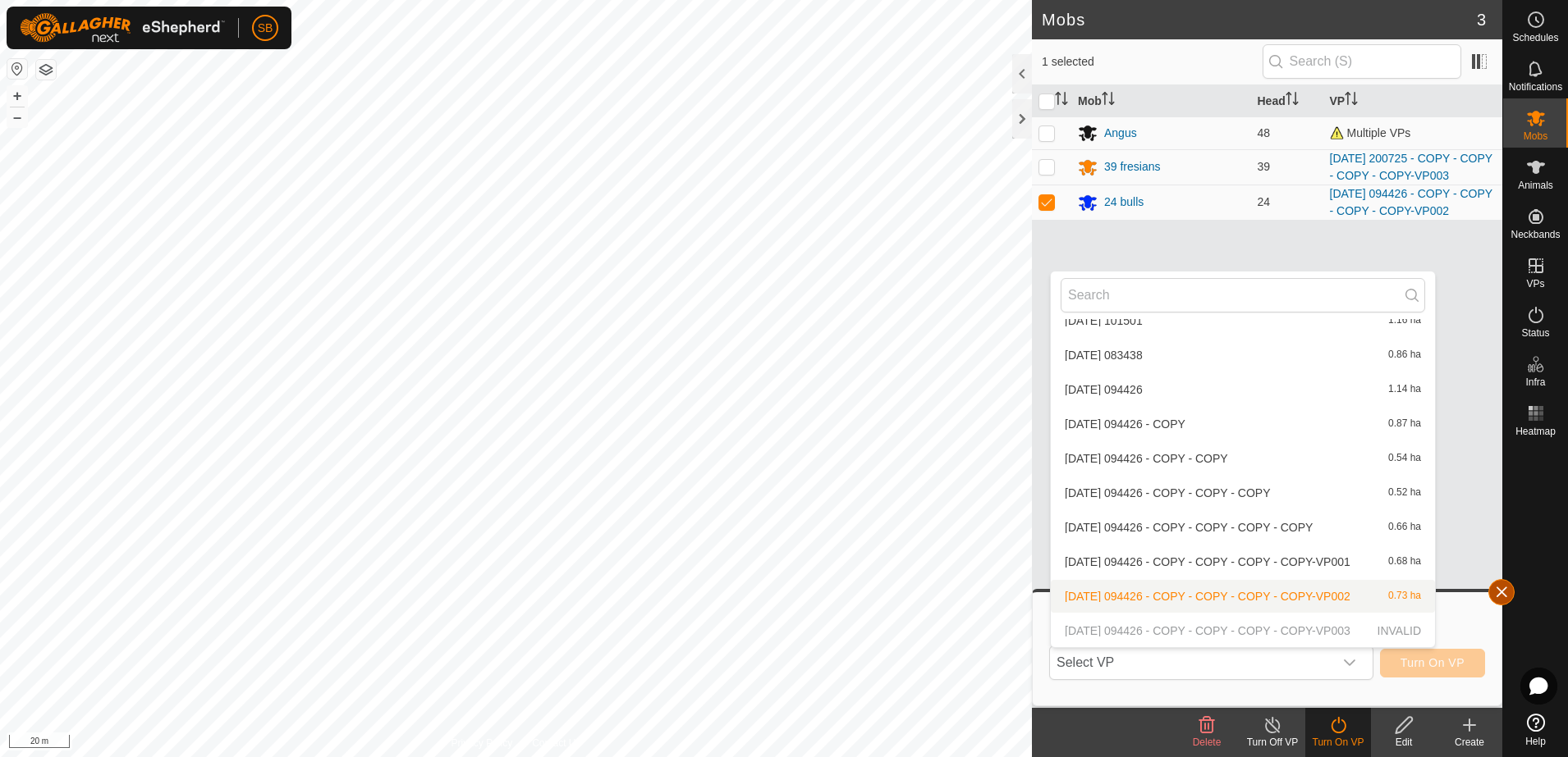
click at [1495, 590] on button "button" at bounding box center [1500, 591] width 26 height 26
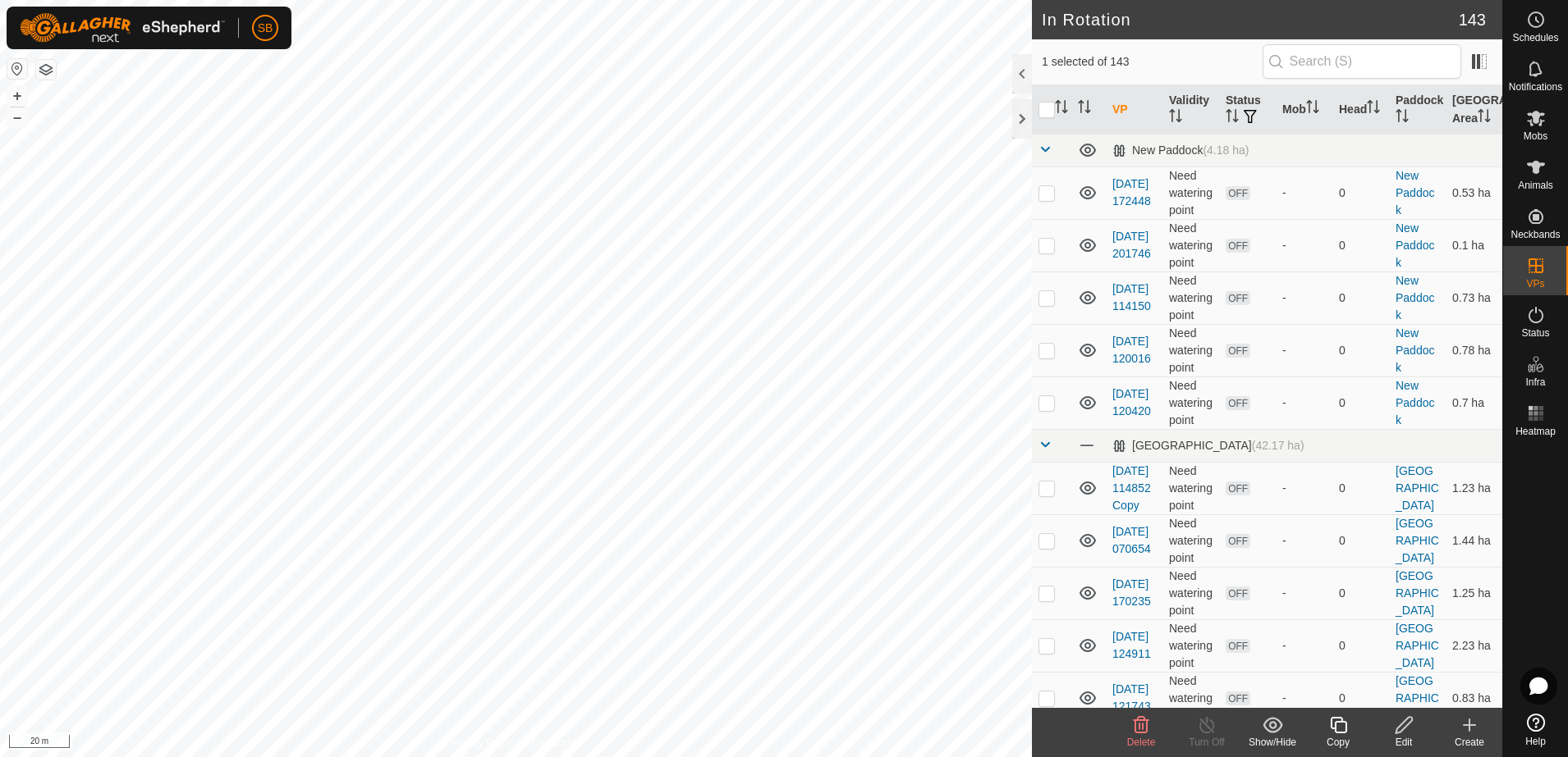
click at [1405, 723] on icon at bounding box center [1403, 725] width 20 height 20
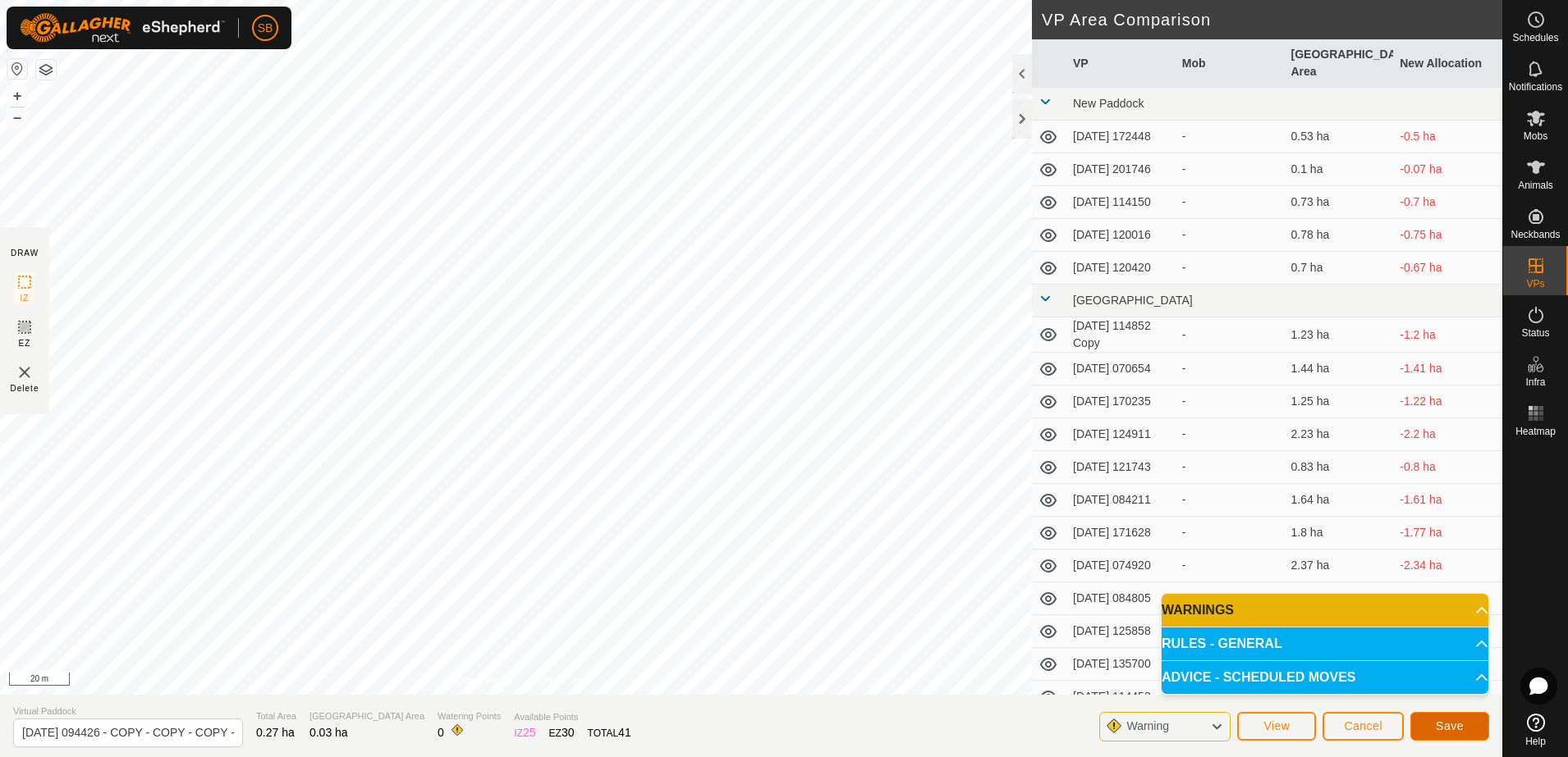
click at [1430, 729] on button "Save" at bounding box center [1450, 727] width 78 height 28
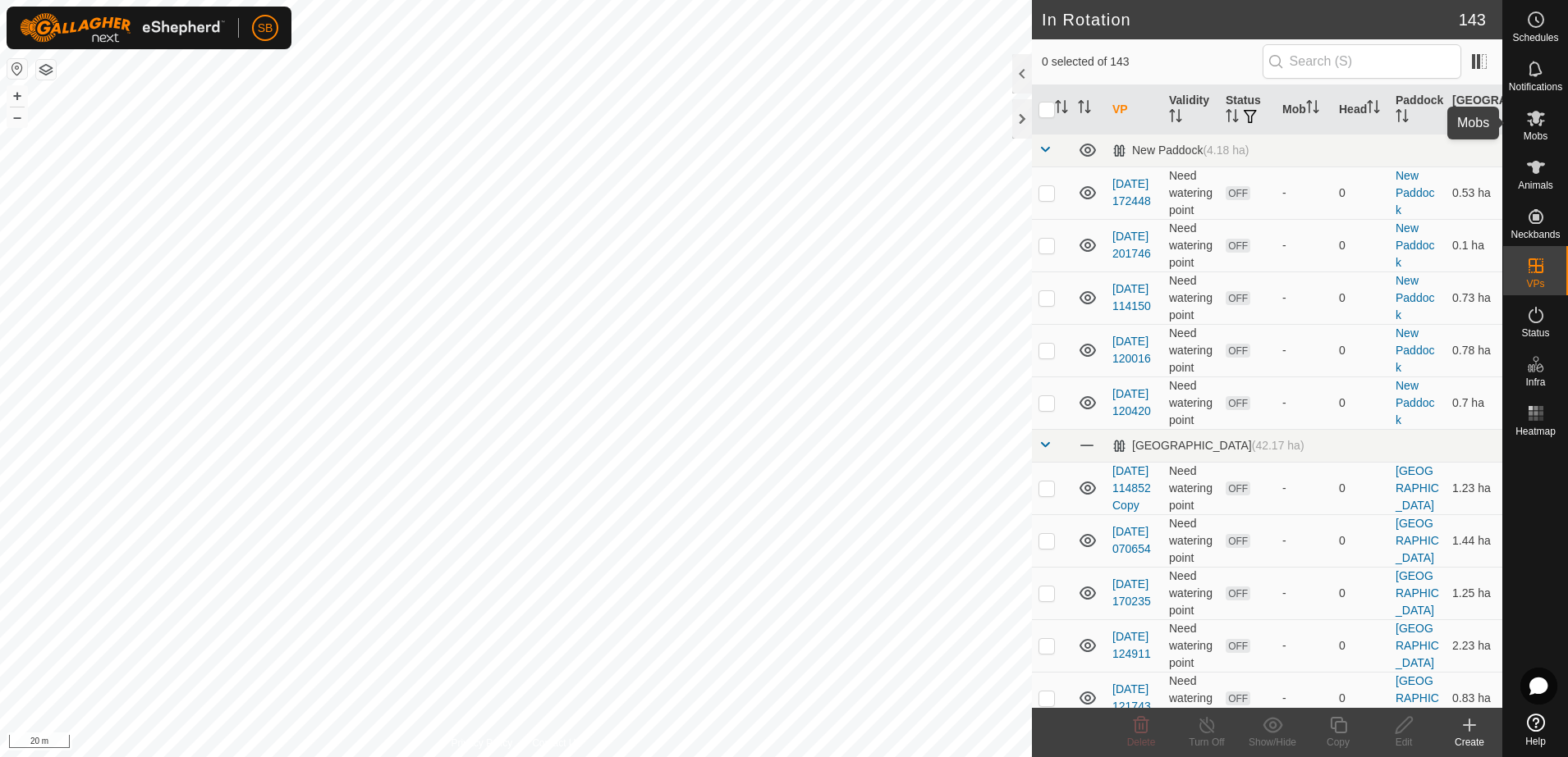
click at [1530, 125] on icon at bounding box center [1536, 118] width 20 height 20
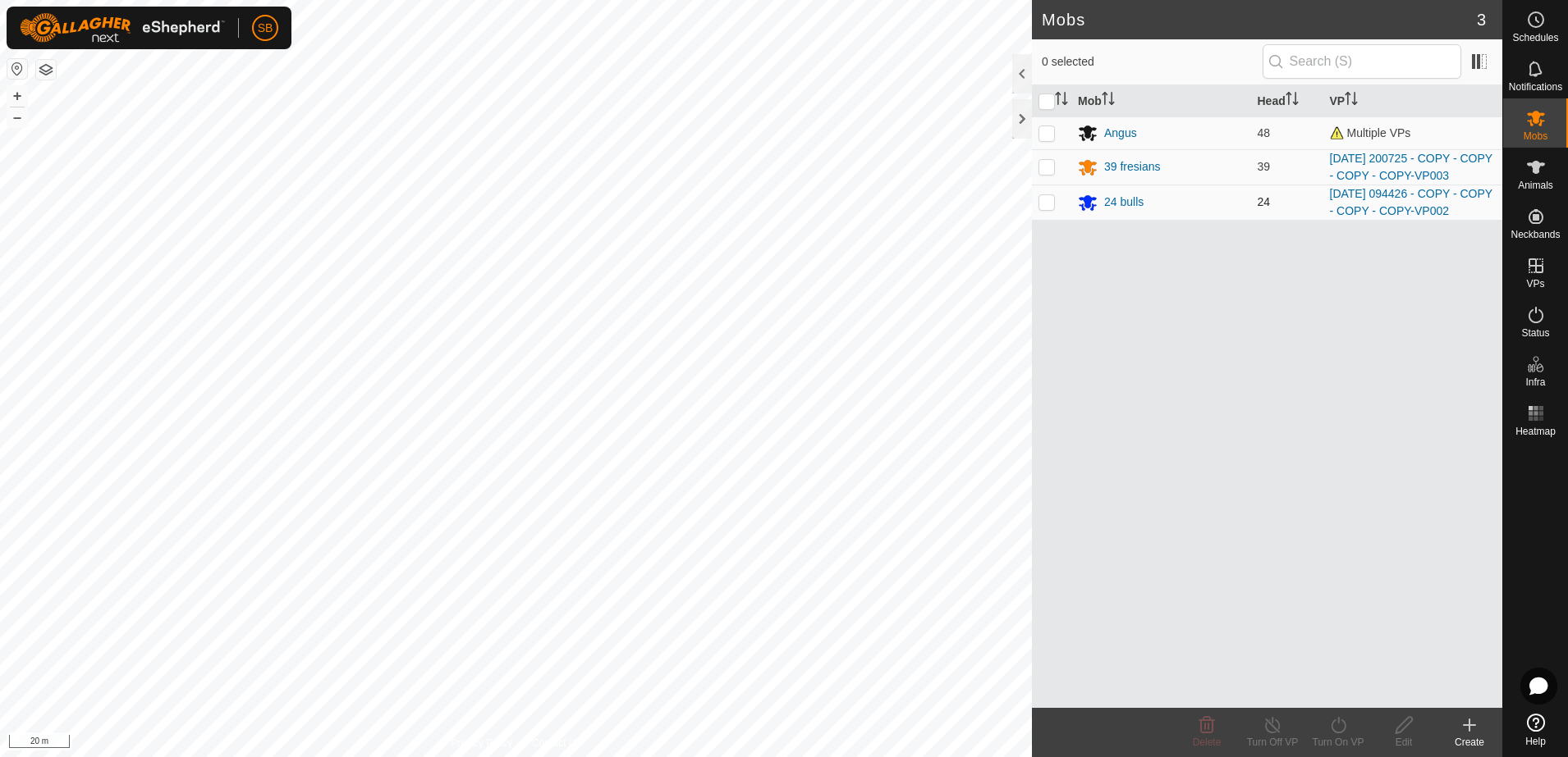
click at [1048, 201] on p-checkbox at bounding box center [1047, 201] width 16 height 13
checkbox input "true"
click at [1328, 728] on icon at bounding box center [1338, 725] width 20 height 20
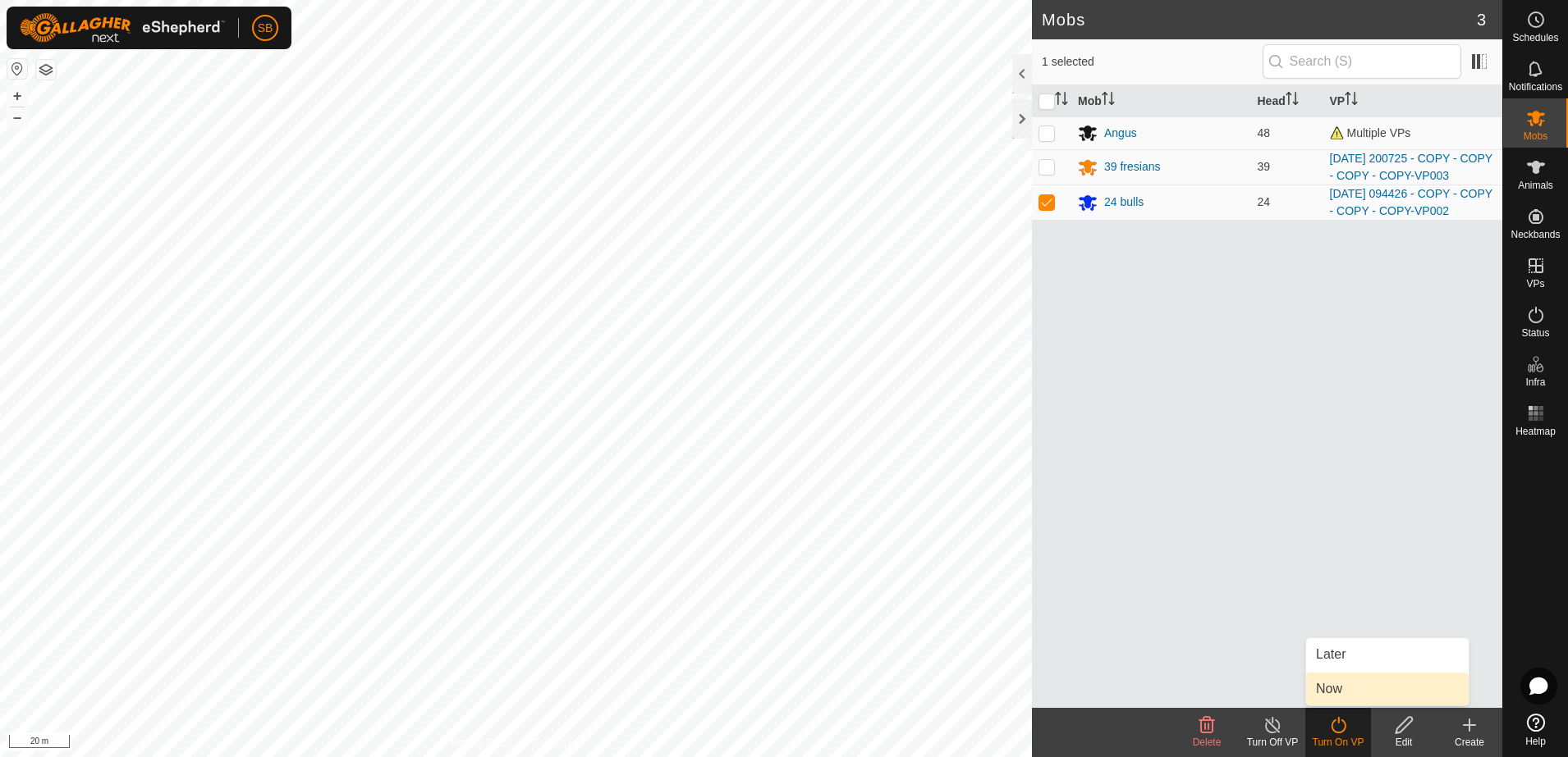
click at [1382, 690] on link "Now" at bounding box center [1387, 689] width 162 height 33
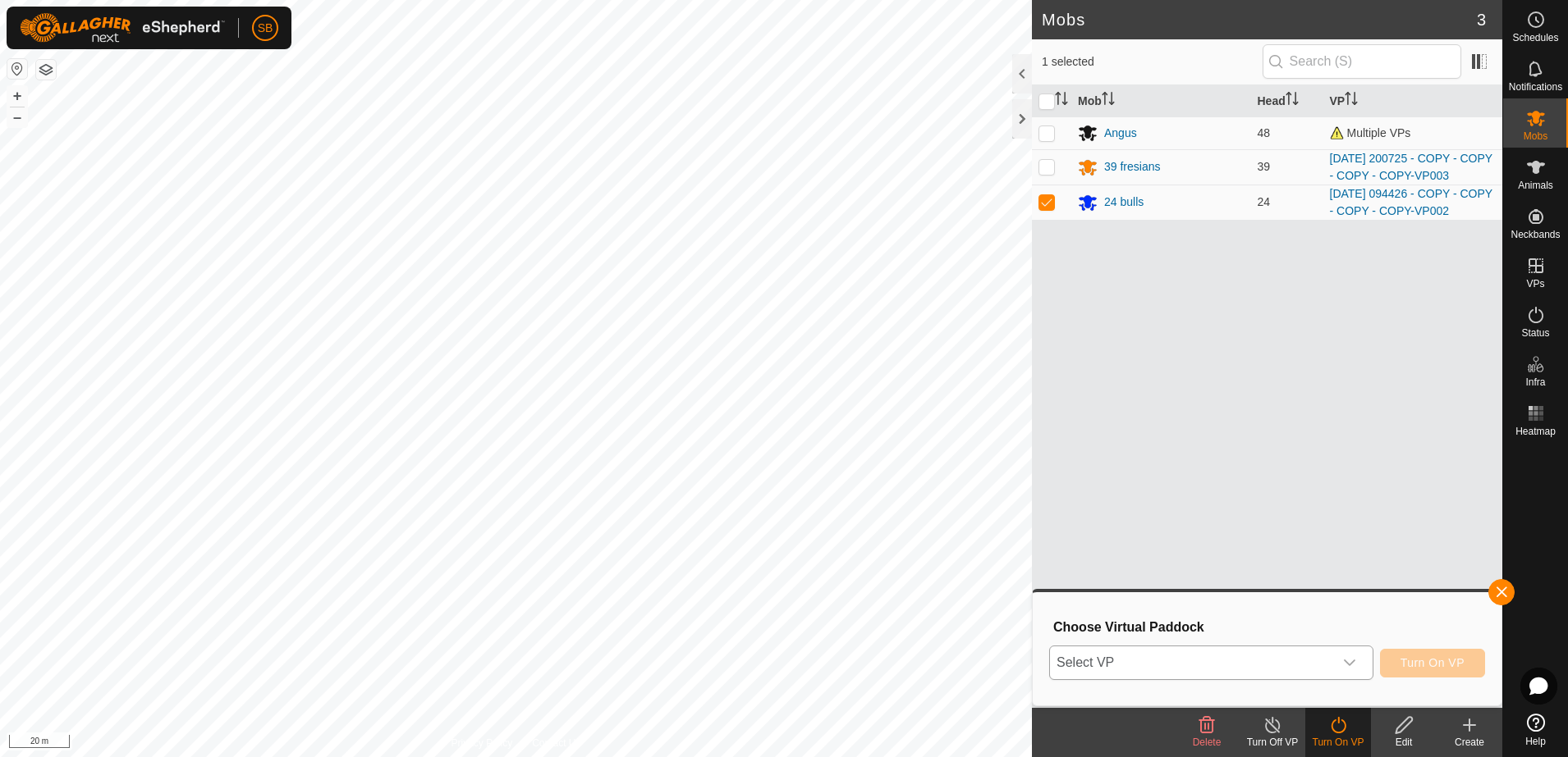
click at [1369, 657] on p-select "Select VP" at bounding box center [1212, 663] width 324 height 35
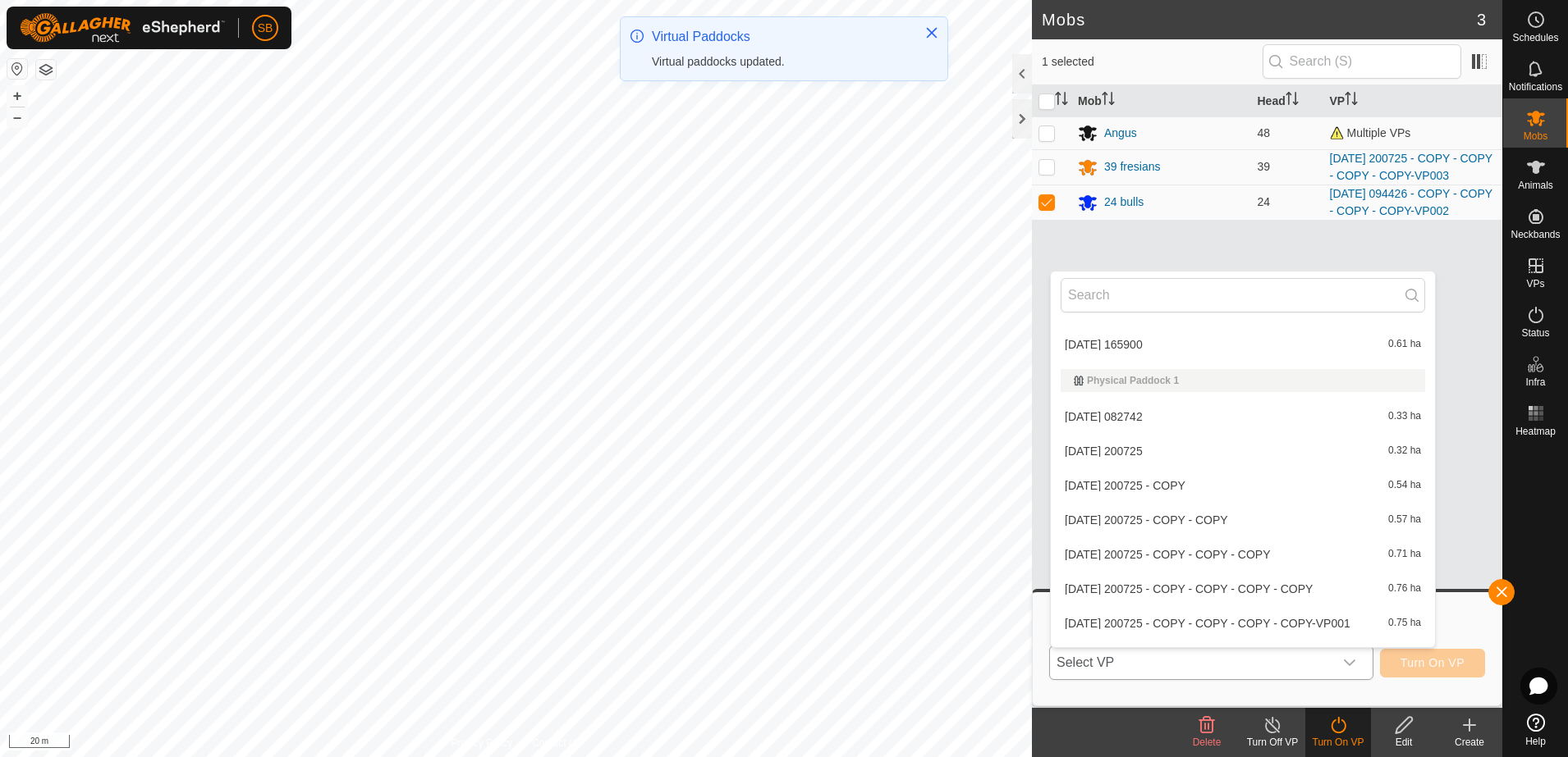
scroll to position [4863, 0]
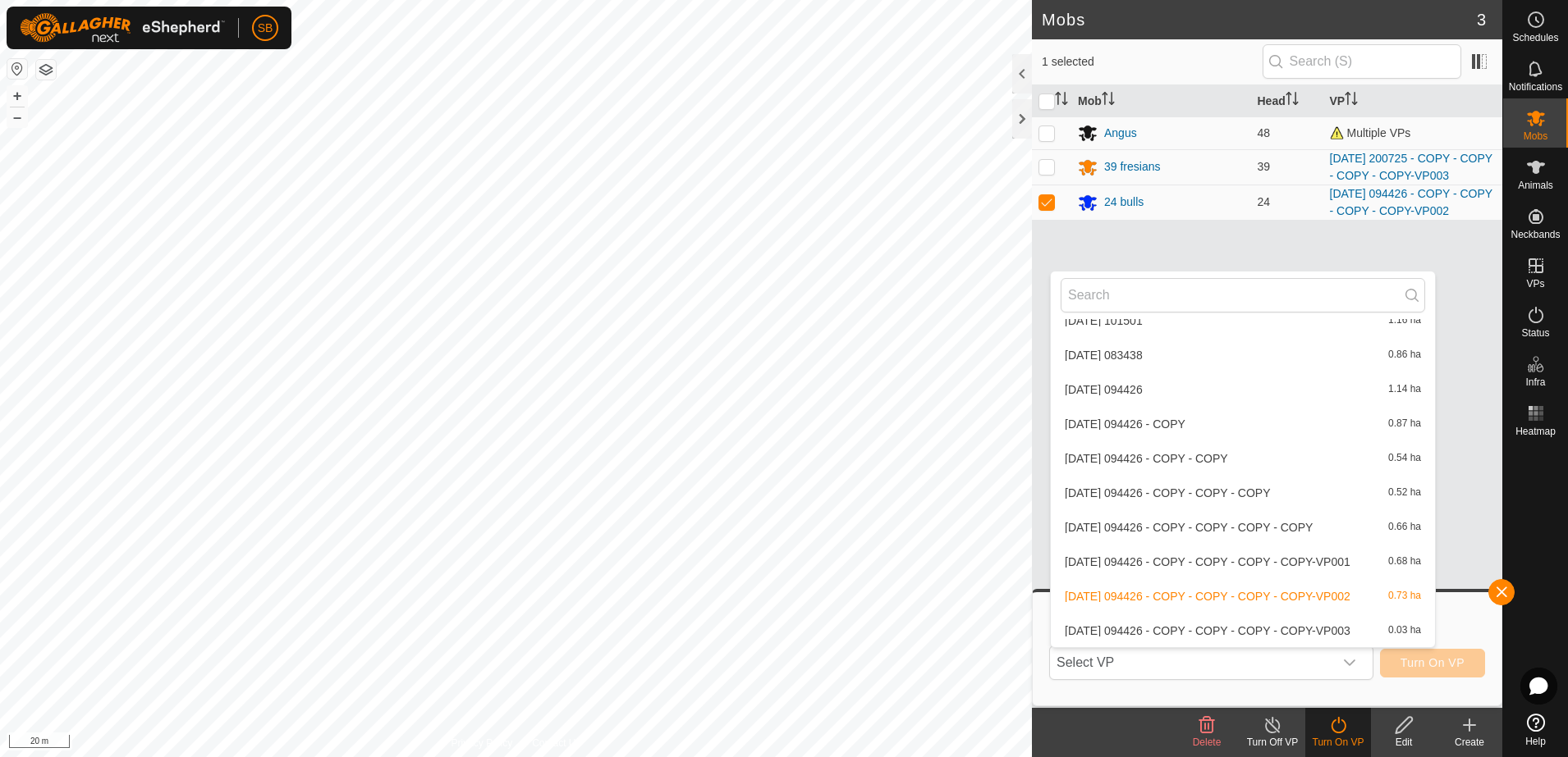
click at [1247, 628] on li "[DATE] 094426 - COPY - COPY - COPY - COPY-VP003 0.03 ha" at bounding box center [1242, 631] width 384 height 33
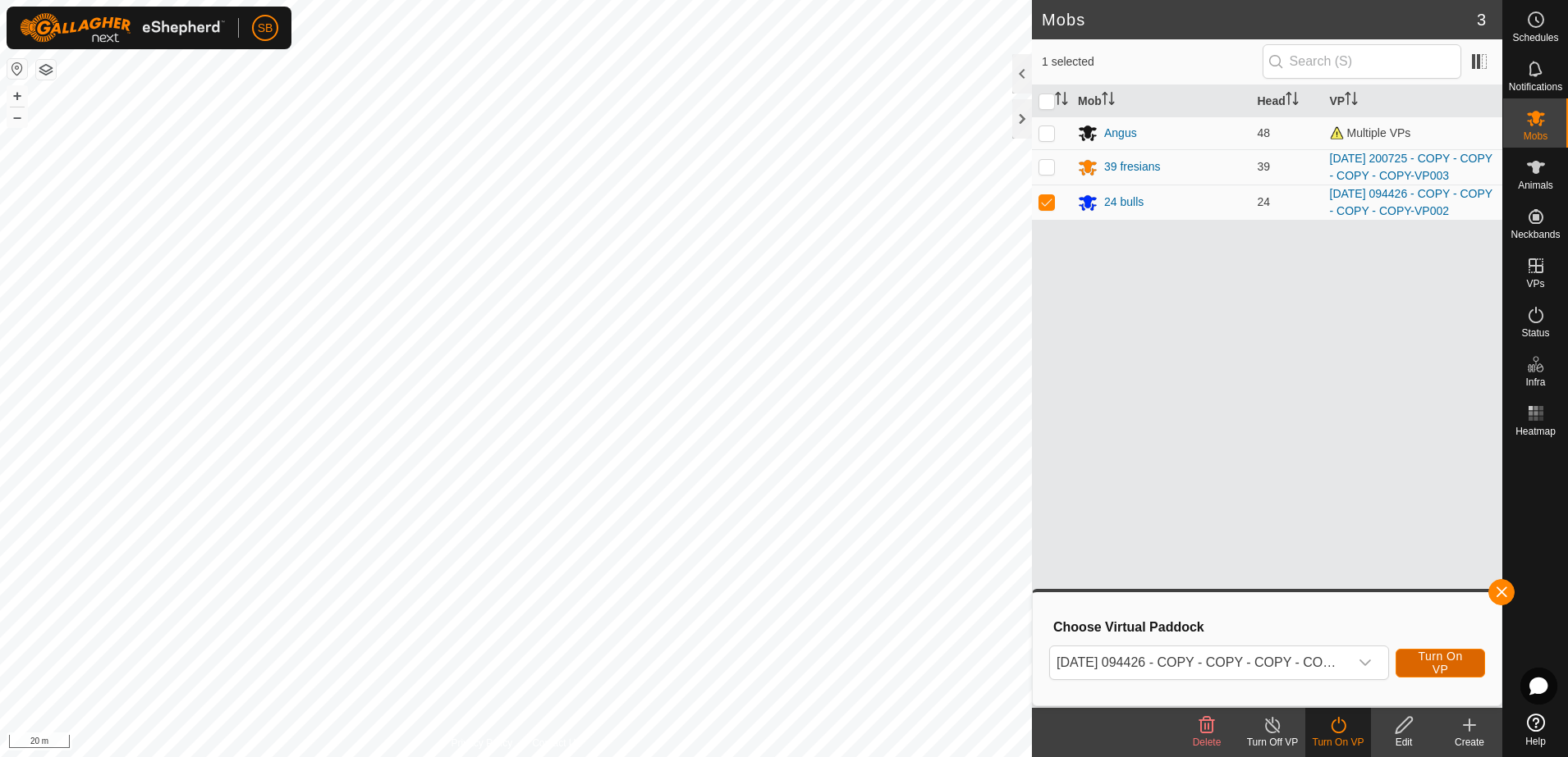
click at [1435, 670] on span "Turn On VP" at bounding box center [1440, 663] width 48 height 26
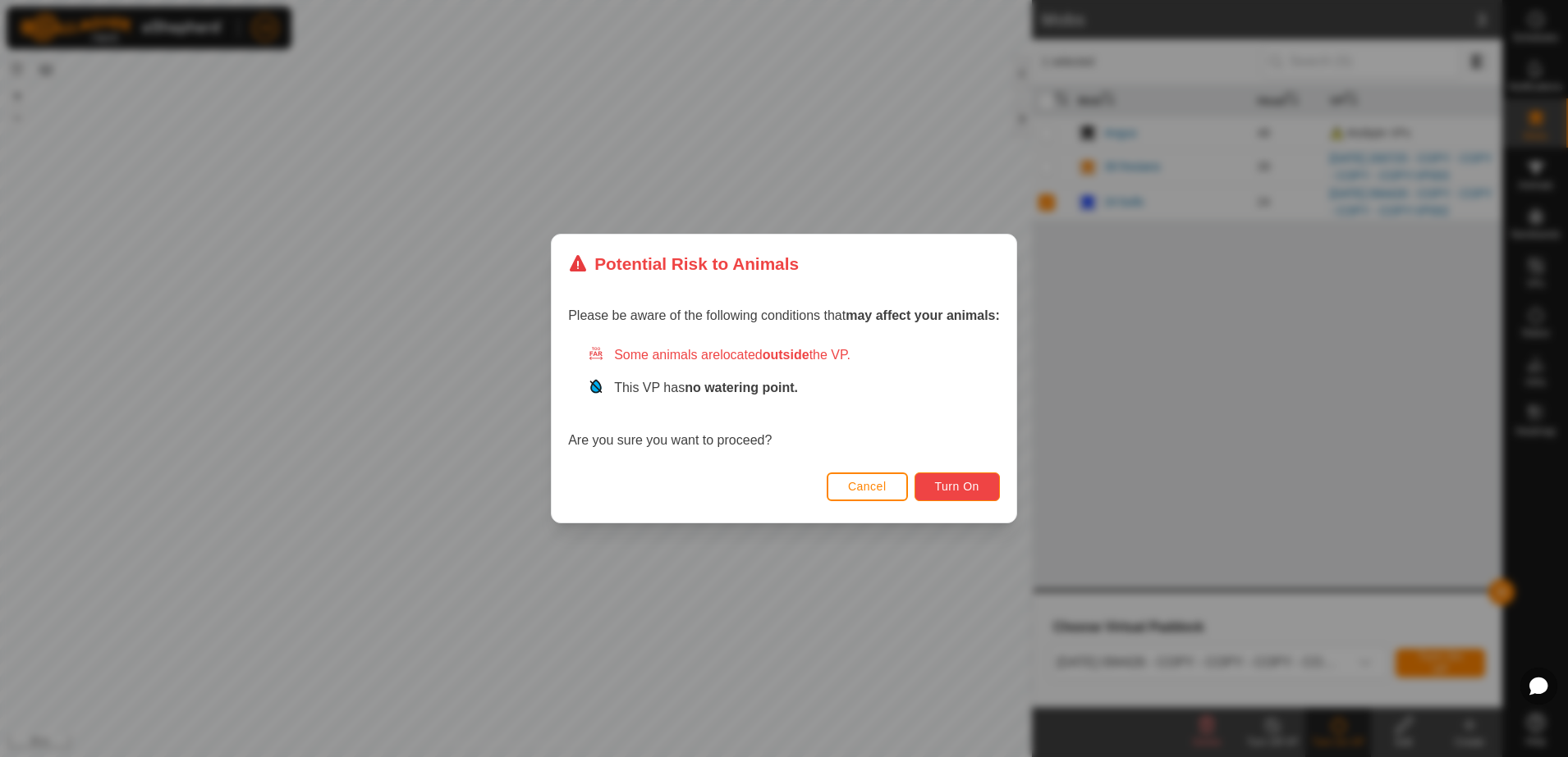
click at [970, 484] on span "Turn On" at bounding box center [957, 486] width 45 height 13
